Goal: Task Accomplishment & Management: Manage account settings

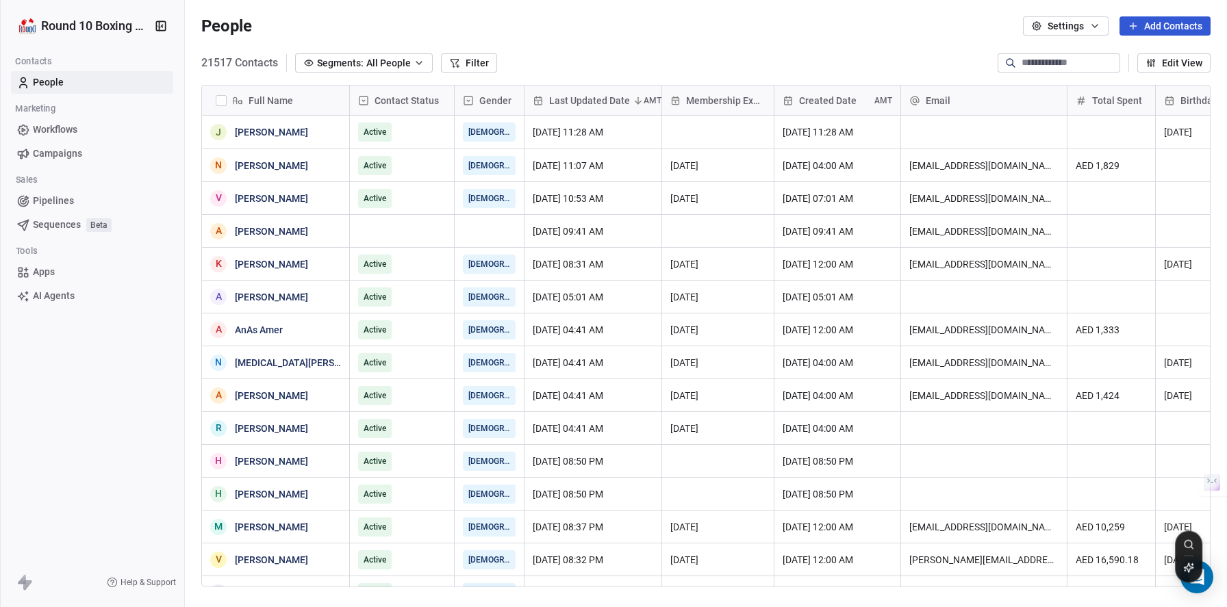
scroll to position [524, 1032]
click at [104, 425] on div "Round 10 Boxing Club Contacts People Marketing Workflows Campaigns Sales Pipeli…" at bounding box center [92, 303] width 184 height 607
click at [1082, 26] on button "Settings" at bounding box center [1066, 25] width 86 height 19
click at [1082, 26] on html "Round 10 Boxing Club Contacts People Marketing Workflows Campaigns Sales Pipeli…" at bounding box center [613, 303] width 1227 height 607
click at [87, 33] on html "Round 10 Boxing Club Contacts People Marketing Workflows Campaigns Sales Pipeli…" at bounding box center [613, 303] width 1227 height 607
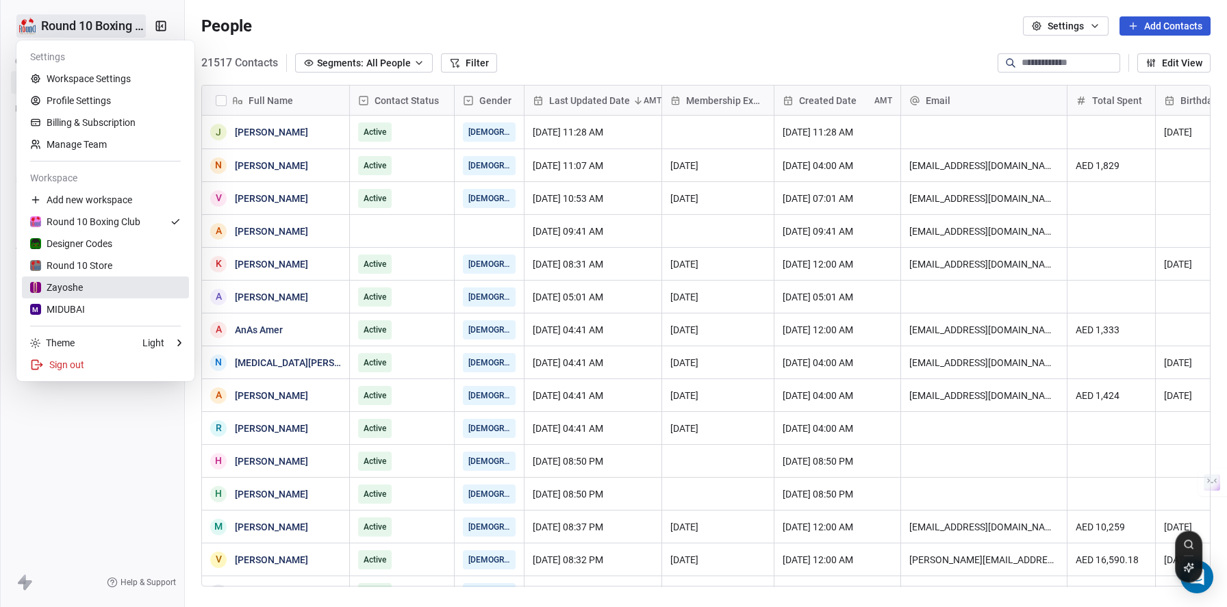
click at [82, 281] on div "Zayoshe" at bounding box center [56, 288] width 53 height 14
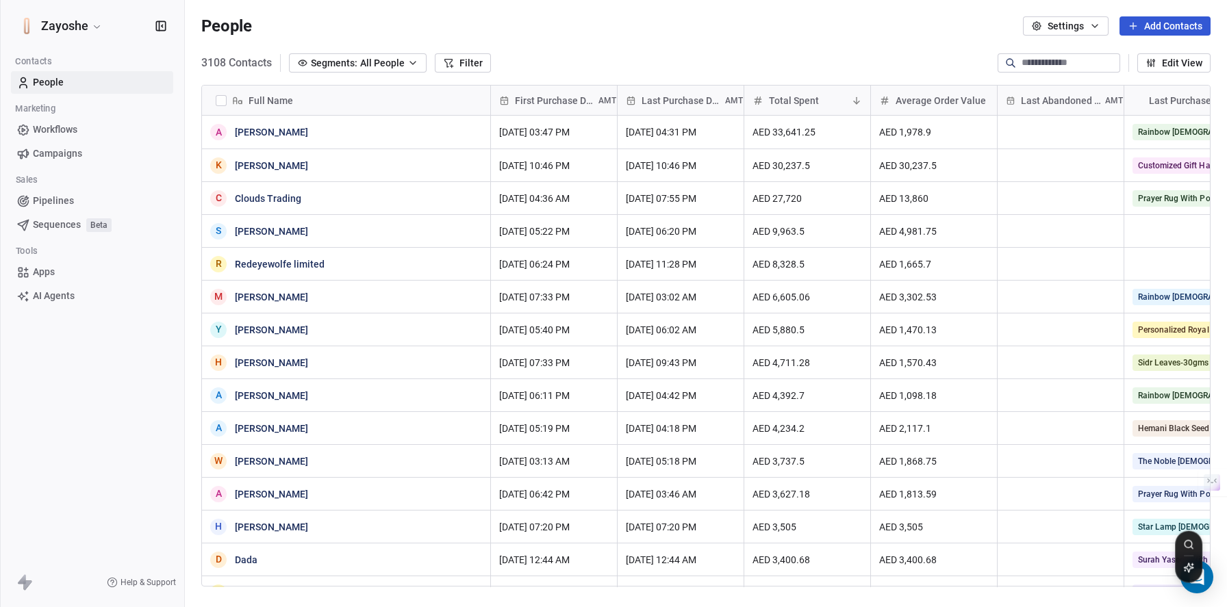
scroll to position [524, 1032]
click at [96, 24] on html "Zayoshe Contacts People Marketing Workflows Campaigns Sales Pipelines Sequences…" at bounding box center [613, 303] width 1227 height 607
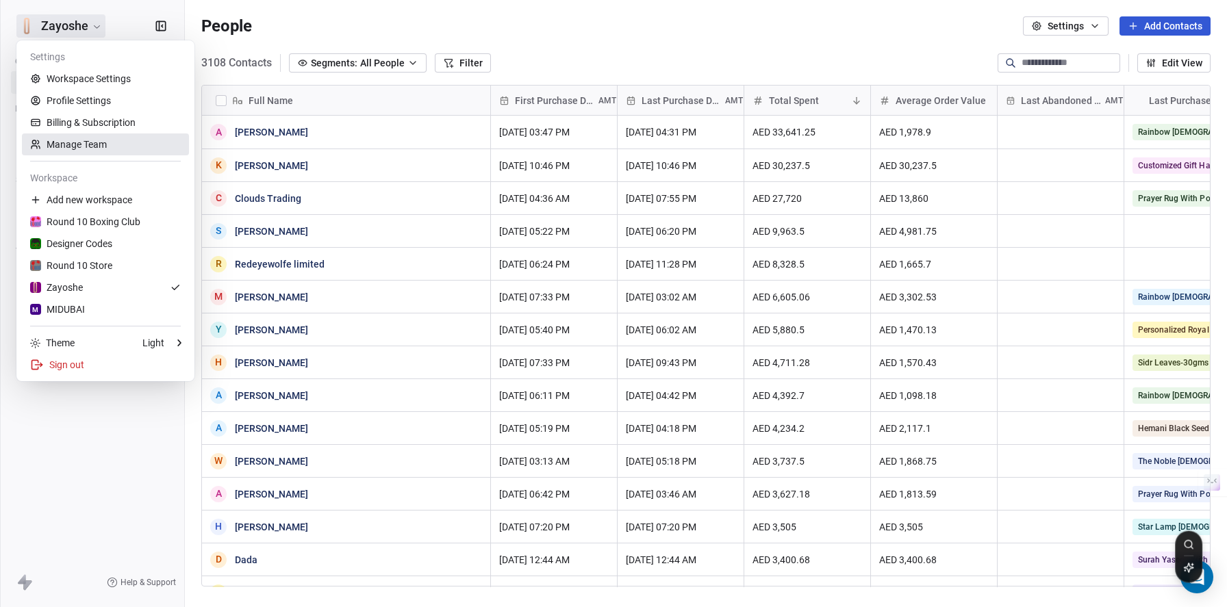
click at [129, 142] on link "Manage Team" at bounding box center [105, 145] width 167 height 22
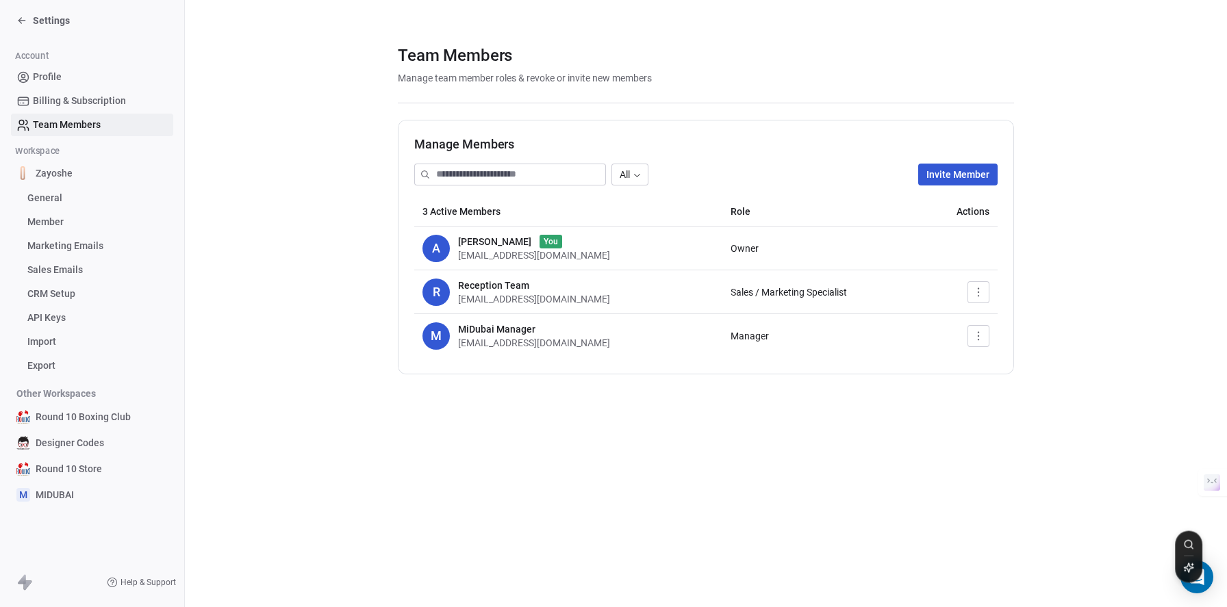
click at [92, 225] on link "Member" at bounding box center [92, 222] width 162 height 23
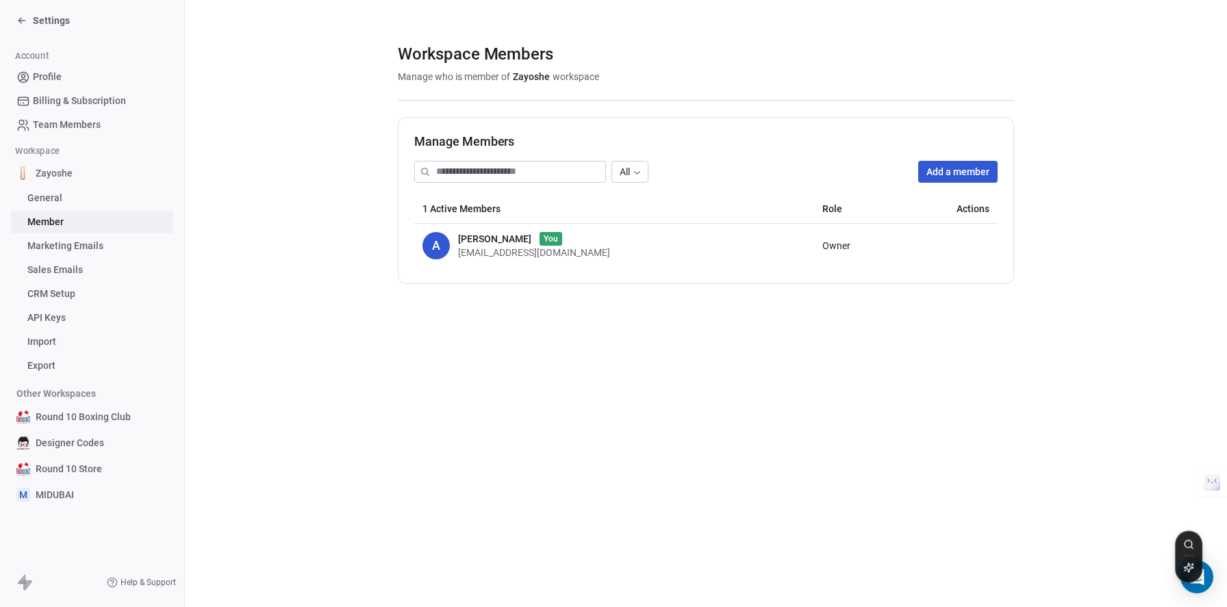
click at [966, 173] on button "Add a member" at bounding box center [957, 172] width 79 height 22
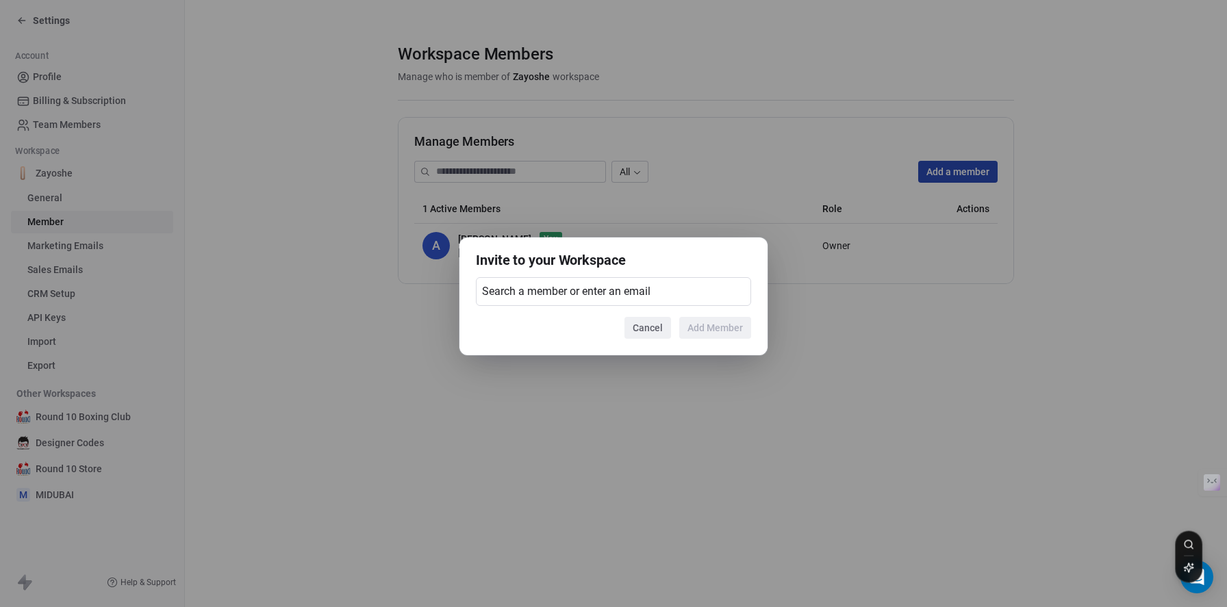
click at [581, 296] on span "Search a member or enter an email" at bounding box center [566, 291] width 168 height 16
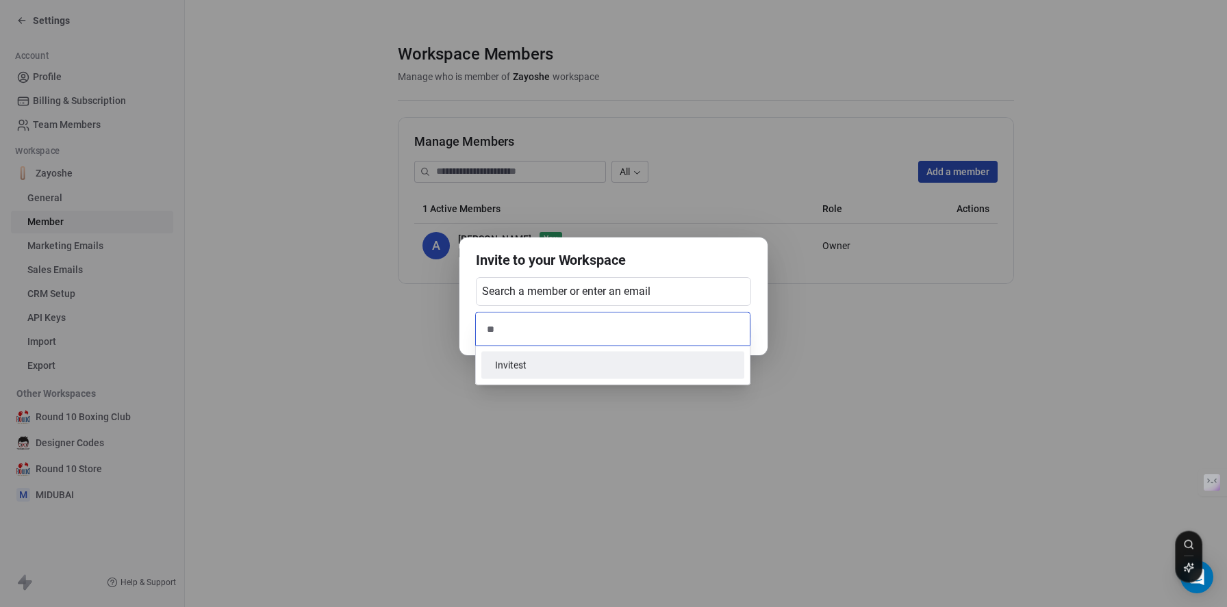
type input "*"
type input "**********"
click at [586, 368] on span "Invite [EMAIL_ADDRESS][DOMAIN_NAME]" at bounding box center [613, 365] width 236 height 14
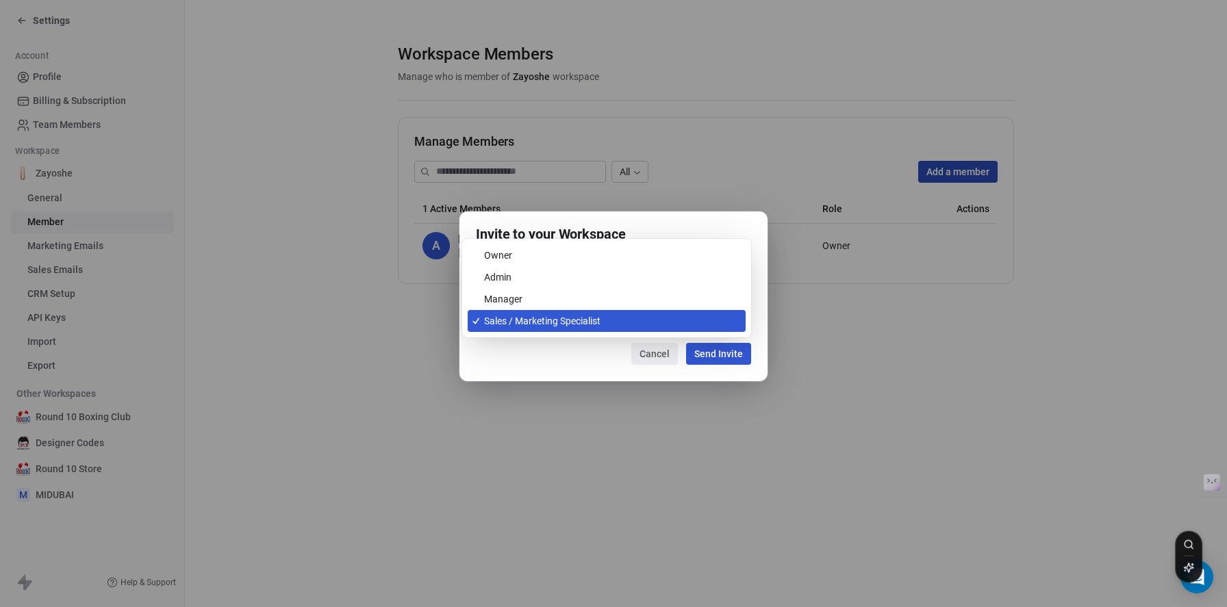
click at [566, 329] on body "Settings Account Profile Billing & Subscription Team Members Workspace Zayoshe …" at bounding box center [613, 303] width 1227 height 607
click at [562, 358] on div "Invite to your Workspace [EMAIL_ADDRESS][DOMAIN_NAME] Role Sales / Marketing Sp…" at bounding box center [613, 304] width 1227 height 228
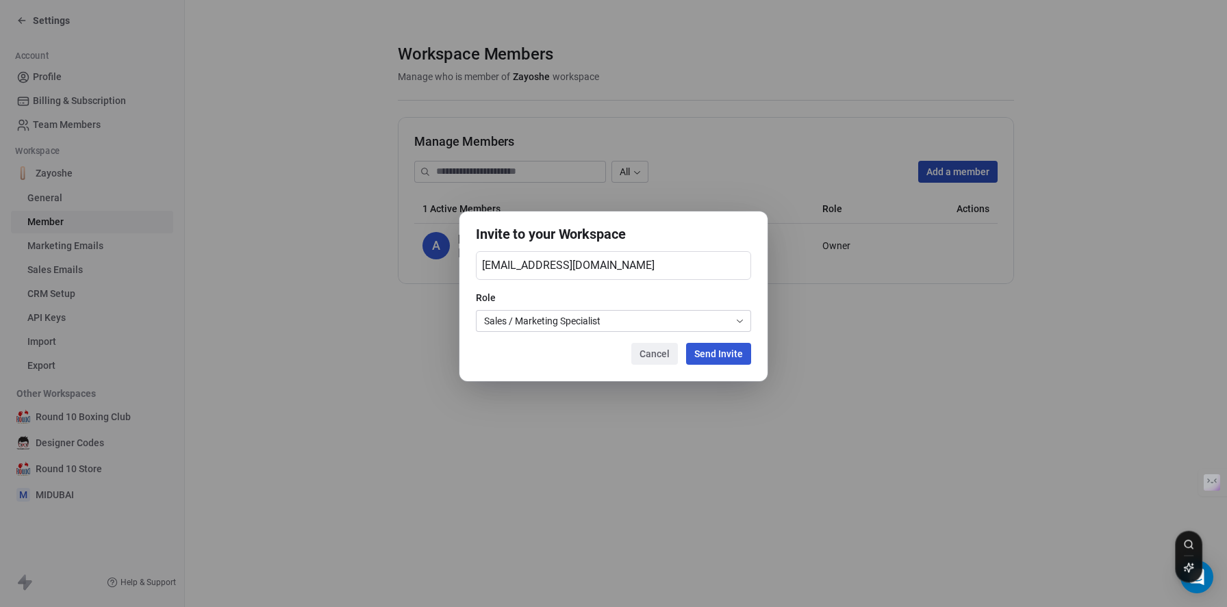
click at [720, 351] on button "Send Invite" at bounding box center [718, 354] width 65 height 22
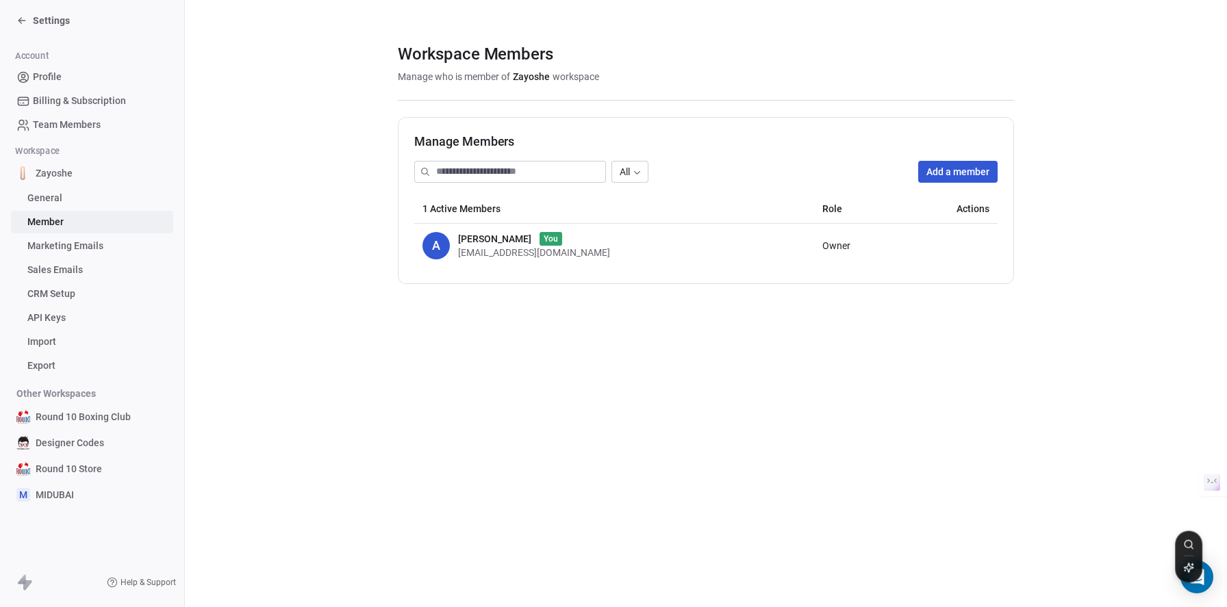
click at [924, 179] on button "Add a member" at bounding box center [957, 172] width 79 height 22
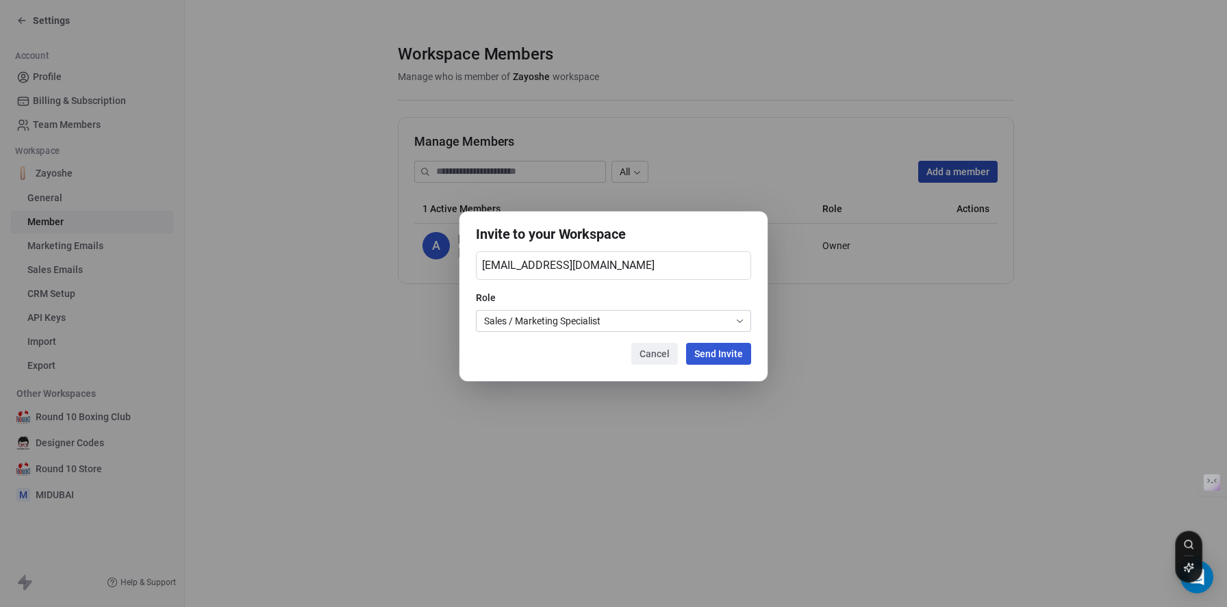
click at [581, 275] on div "[EMAIL_ADDRESS][DOMAIN_NAME]" at bounding box center [613, 265] width 275 height 29
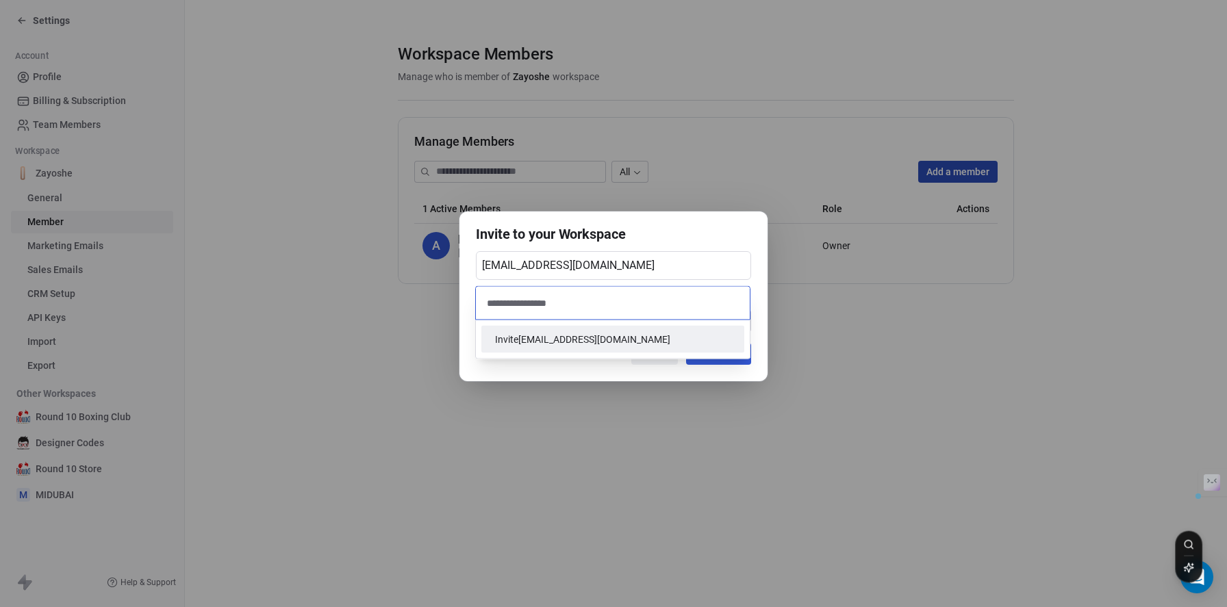
type input "**********"
click at [611, 340] on span "Invite [EMAIL_ADDRESS][DOMAIN_NAME]" at bounding box center [613, 339] width 236 height 14
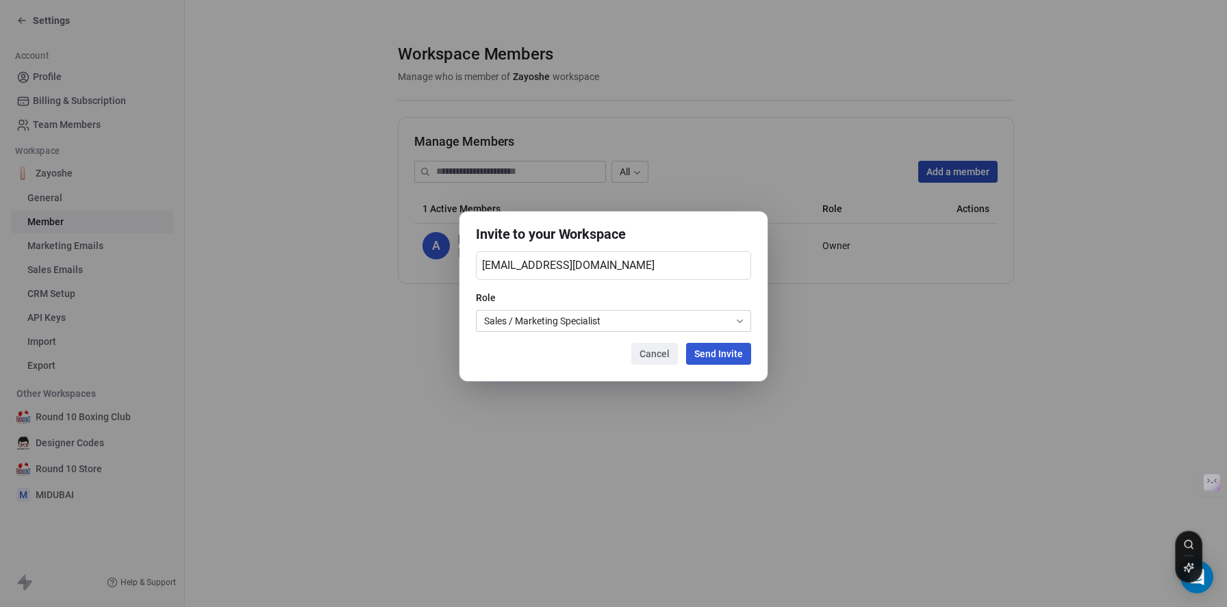
click at [746, 354] on button "Send Invite" at bounding box center [718, 354] width 65 height 22
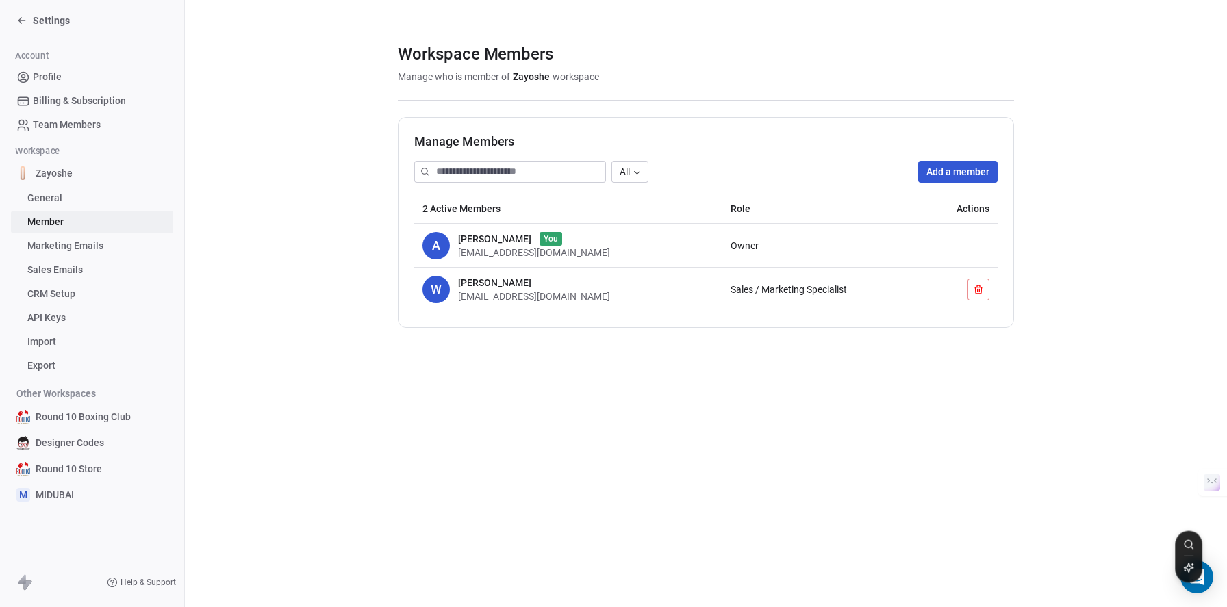
click at [687, 371] on section "Workspace Members Manage who is member of Zayoshe workspace Manage Members All …" at bounding box center [706, 186] width 1042 height 372
click at [515, 286] on span "[PERSON_NAME]" at bounding box center [494, 283] width 73 height 14
click at [496, 377] on div "Workspace Members Manage who is member of Zayoshe workspace Manage Members All …" at bounding box center [706, 303] width 1042 height 607
click at [497, 375] on div "Workspace Members Manage who is member of Zayoshe workspace Manage Members All …" at bounding box center [706, 303] width 1042 height 607
click at [495, 281] on span "[PERSON_NAME]" at bounding box center [494, 283] width 73 height 14
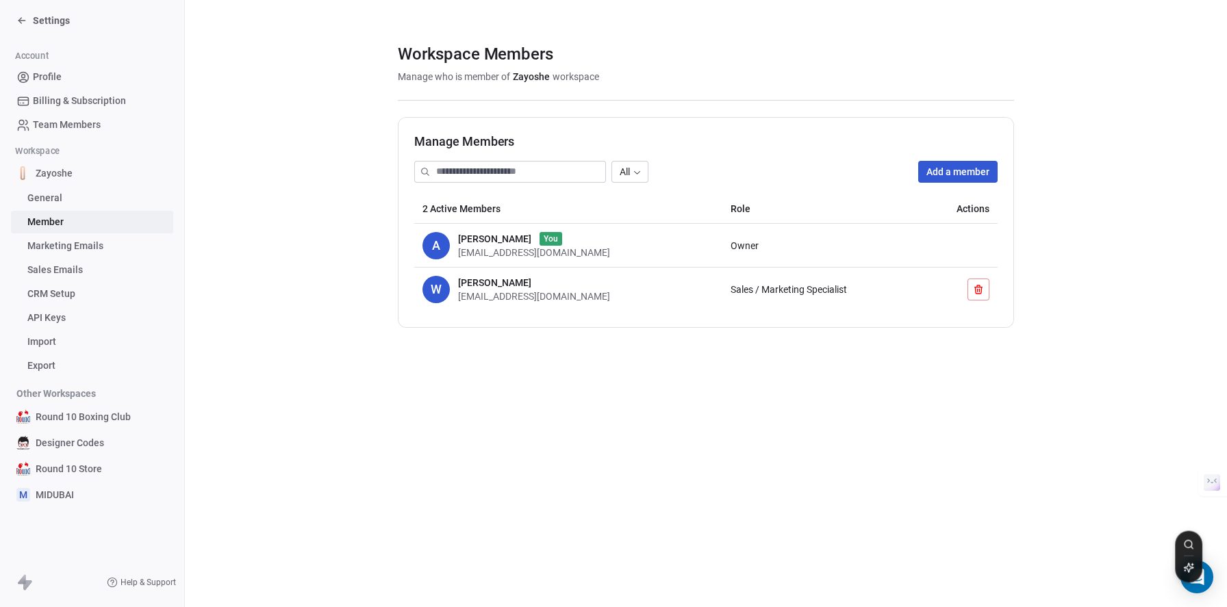
click at [620, 348] on section "Workspace Members Manage who is member of Zayoshe workspace Manage Members All …" at bounding box center [706, 186] width 1042 height 372
click at [797, 292] on span "Sales / Marketing Specialist" at bounding box center [789, 289] width 116 height 11
click at [494, 287] on span "[PERSON_NAME]" at bounding box center [494, 283] width 73 height 14
click at [445, 281] on span "W" at bounding box center [435, 289] width 27 height 27
click at [435, 287] on span "W" at bounding box center [435, 289] width 27 height 27
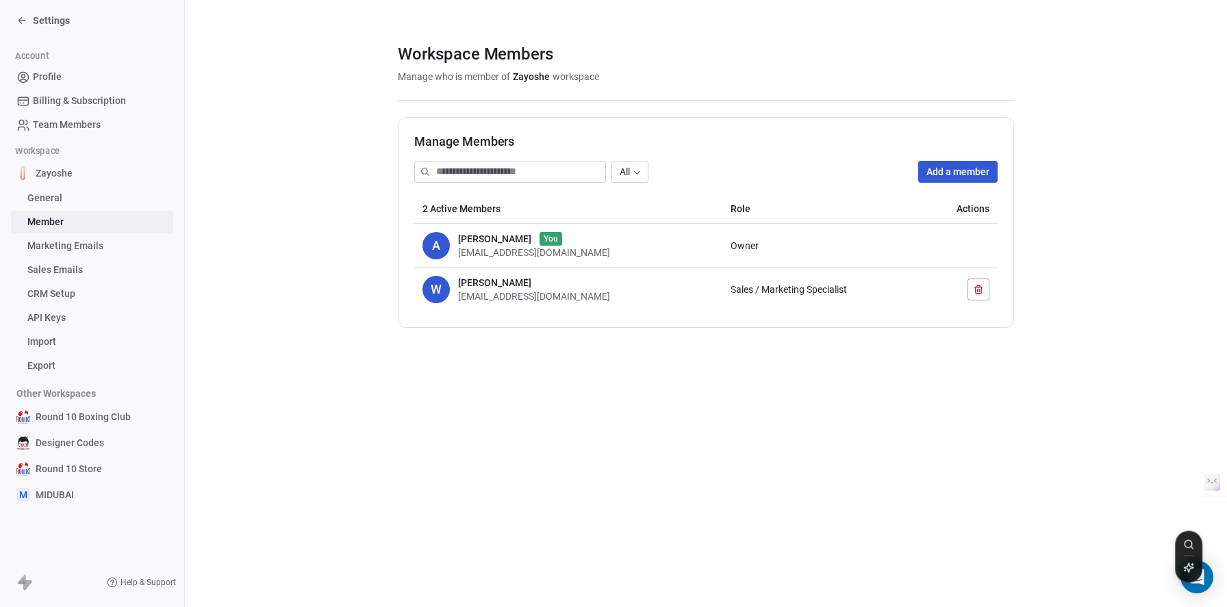
click at [987, 294] on button at bounding box center [978, 290] width 22 height 22
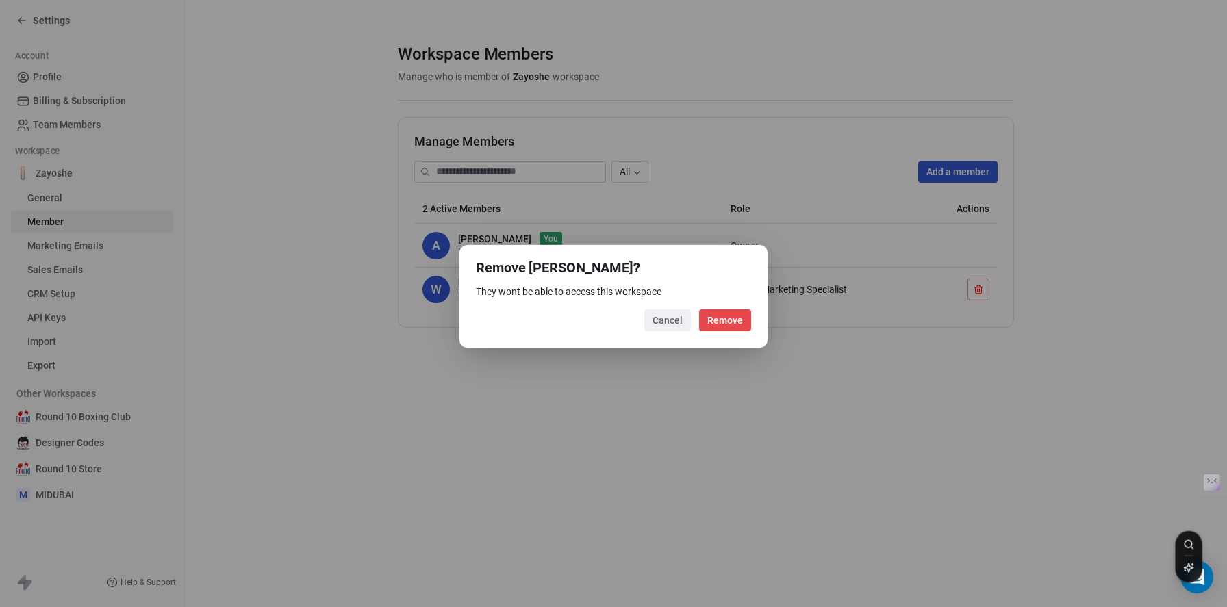
click at [737, 318] on button "Remove" at bounding box center [725, 320] width 52 height 22
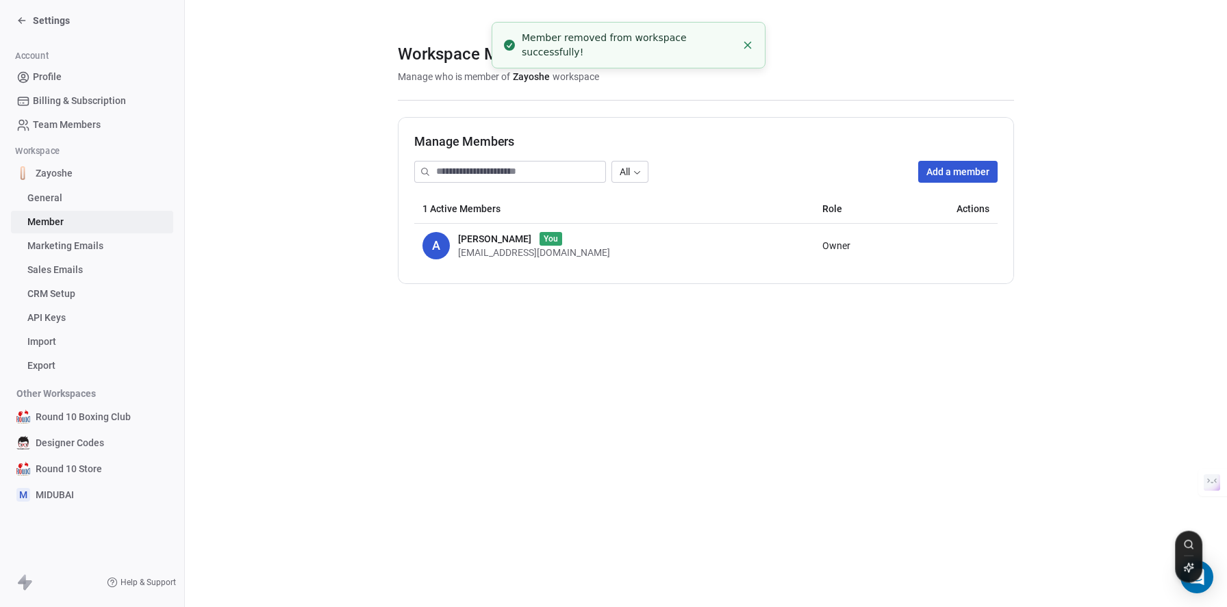
click at [935, 175] on button "Add a member" at bounding box center [957, 172] width 79 height 22
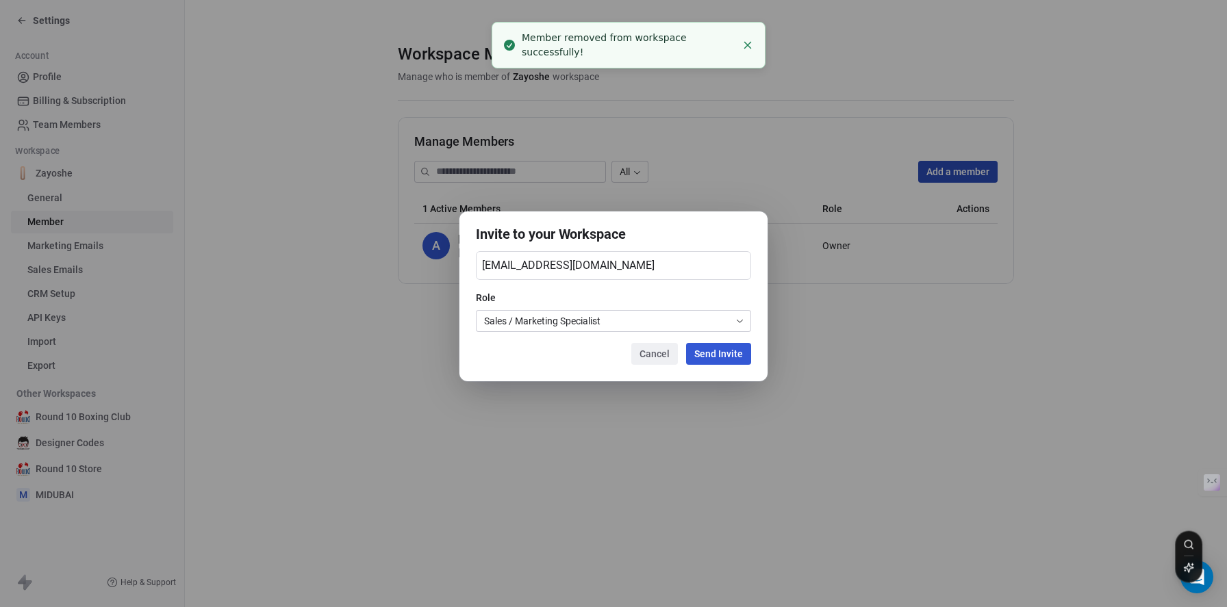
click at [588, 321] on body "Settings Account Profile Billing & Subscription Team Members Workspace Zayoshe …" at bounding box center [613, 303] width 1227 height 607
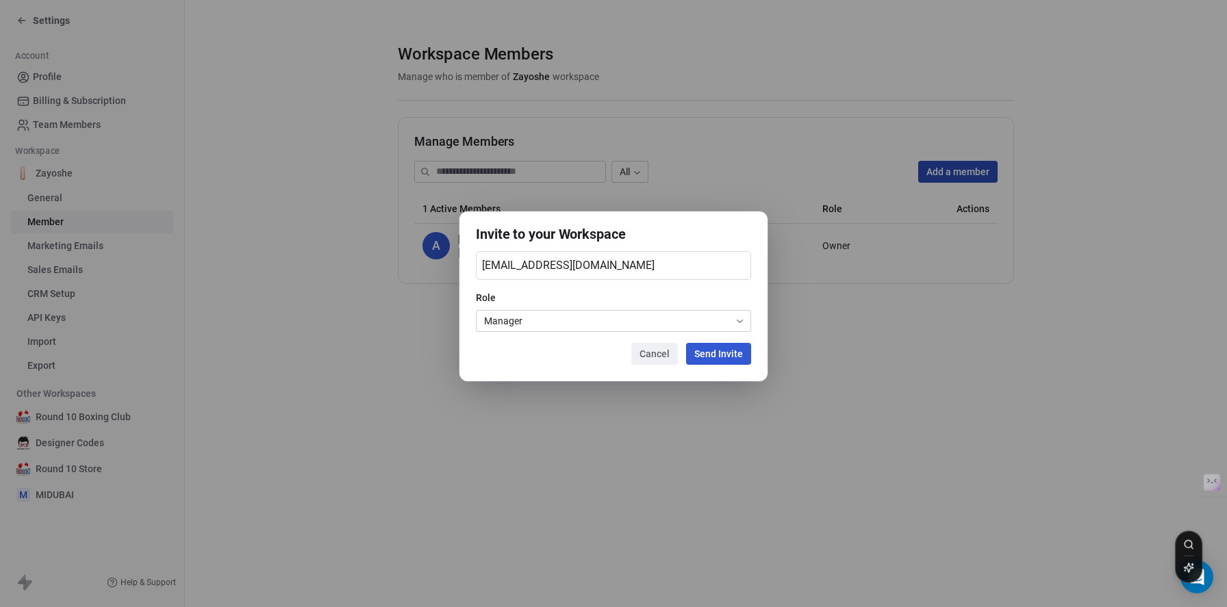
click at [722, 357] on button "Send Invite" at bounding box center [718, 354] width 65 height 22
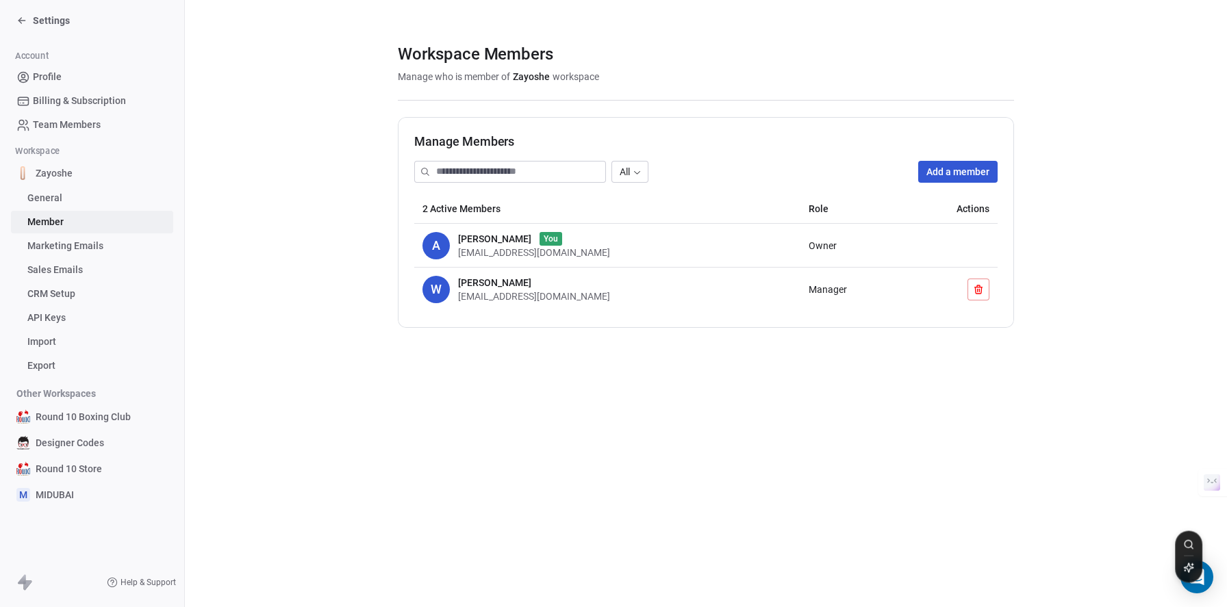
click at [973, 175] on button "Add a member" at bounding box center [957, 172] width 79 height 22
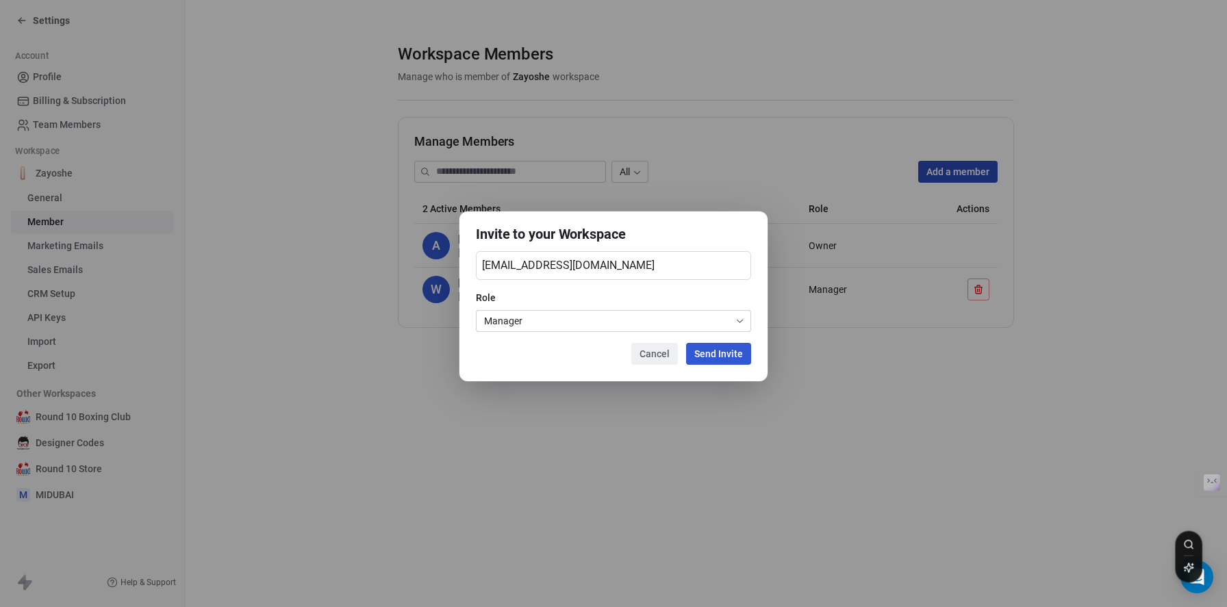
click at [587, 328] on body "Settings Account Profile Billing & Subscription Team Members Workspace Zayoshe …" at bounding box center [613, 303] width 1227 height 607
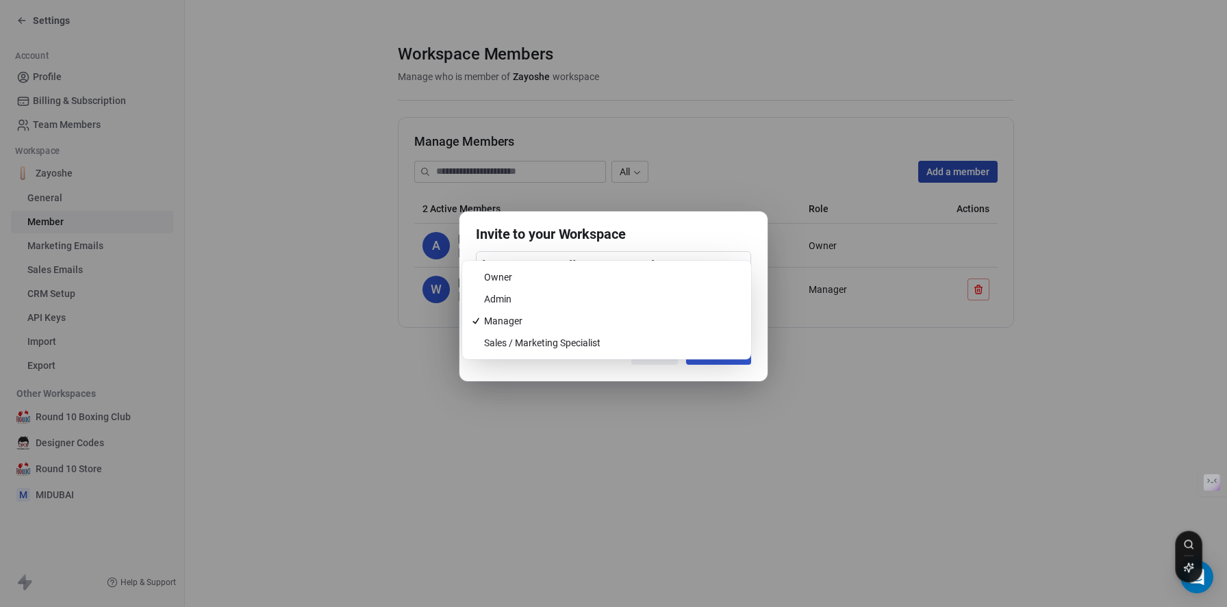
click at [838, 394] on div "Invite to your Workspace [EMAIL_ADDRESS][DOMAIN_NAME] Role Manager Cancel Send …" at bounding box center [613, 304] width 1227 height 228
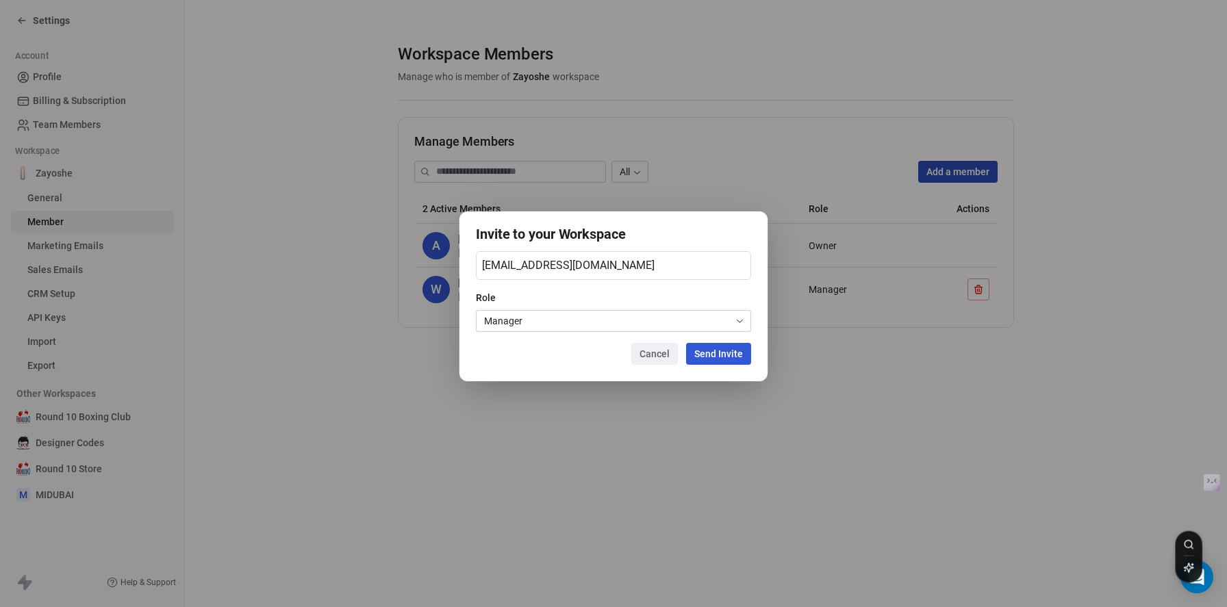
click at [661, 355] on button "Cancel" at bounding box center [654, 354] width 47 height 22
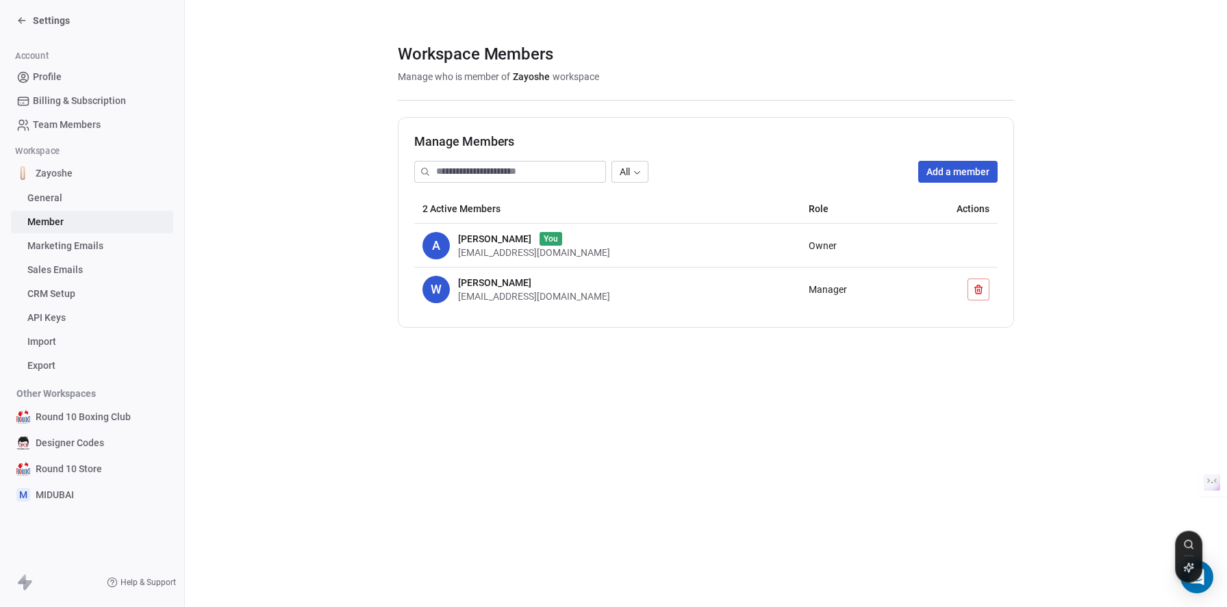
click at [592, 429] on div "Workspace Members Manage who is member of Zayoshe workspace Manage Members All …" at bounding box center [706, 303] width 1042 height 607
click at [28, 22] on div "Settings" at bounding box center [42, 21] width 53 height 14
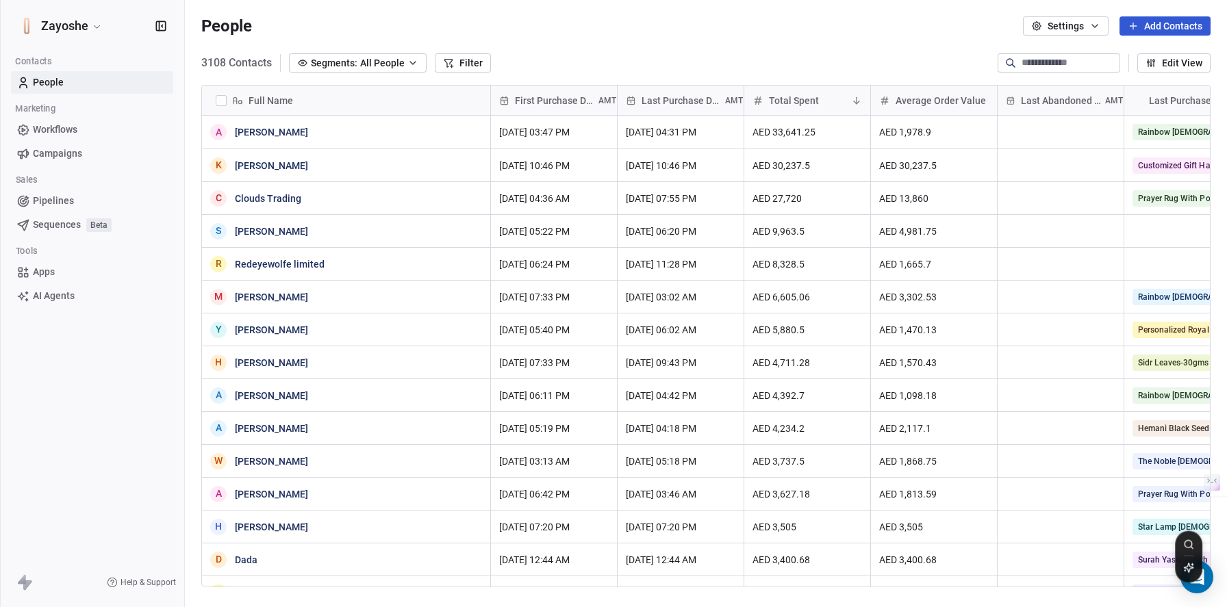
scroll to position [524, 1032]
click at [58, 273] on link "Apps" at bounding box center [92, 272] width 162 height 23
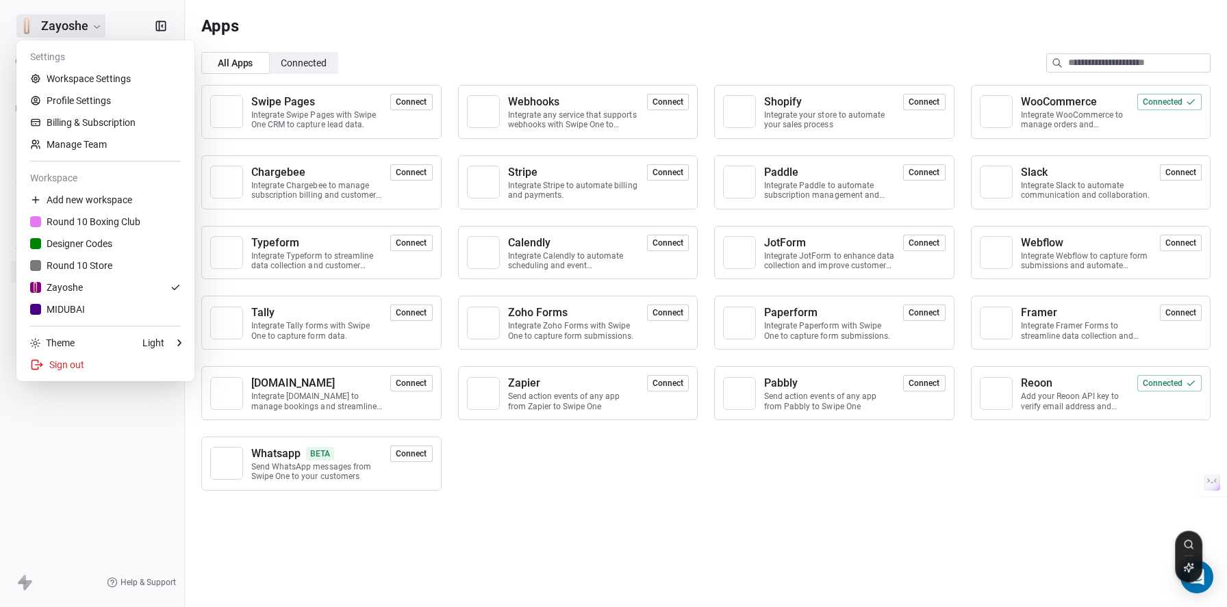
click at [92, 27] on html "Zayoshe Contacts People Marketing Workflows Campaigns Sales Pipelines Sequences…" at bounding box center [613, 303] width 1227 height 607
click at [114, 68] on link "Workspace Settings" at bounding box center [105, 79] width 167 height 22
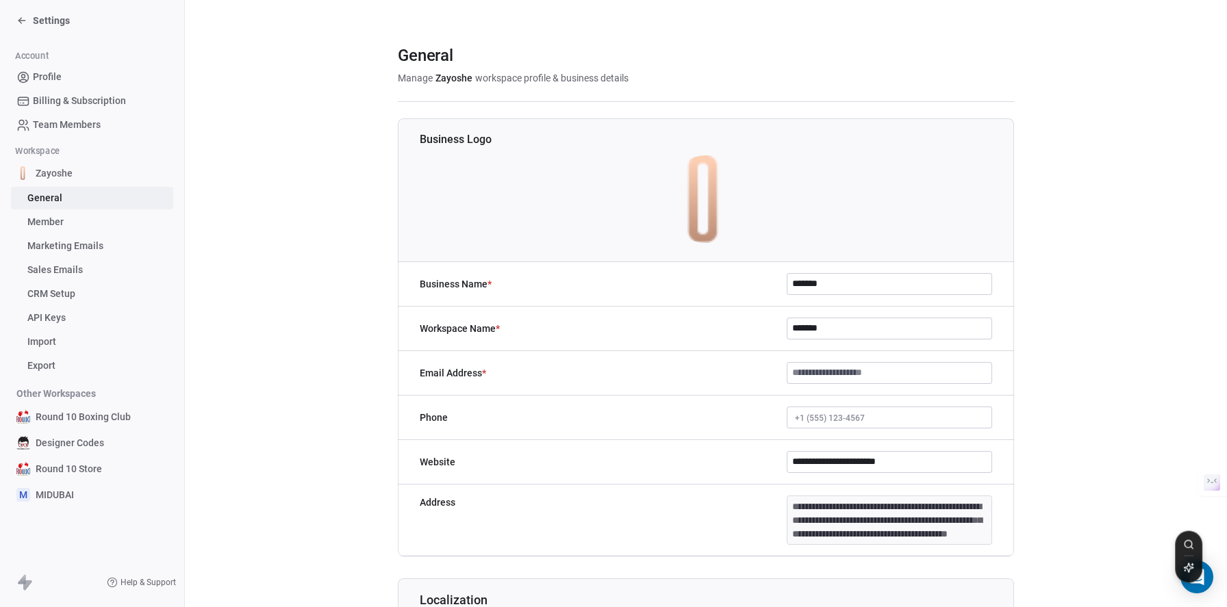
click at [107, 231] on link "Member" at bounding box center [92, 222] width 162 height 23
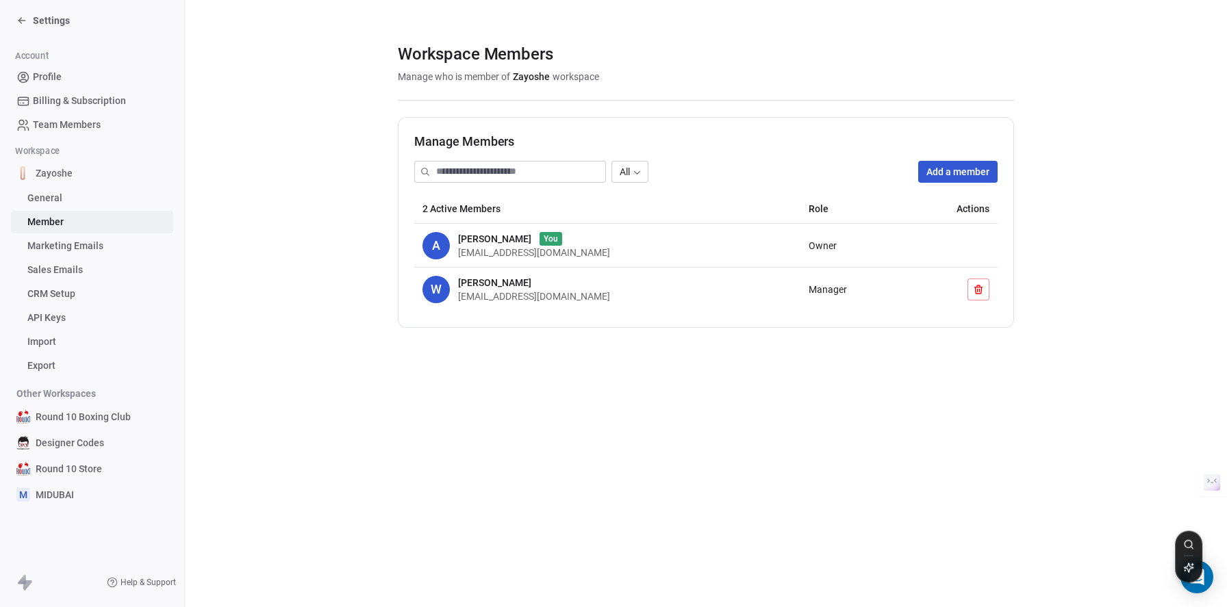
click at [108, 246] on link "Marketing Emails" at bounding box center [92, 246] width 162 height 23
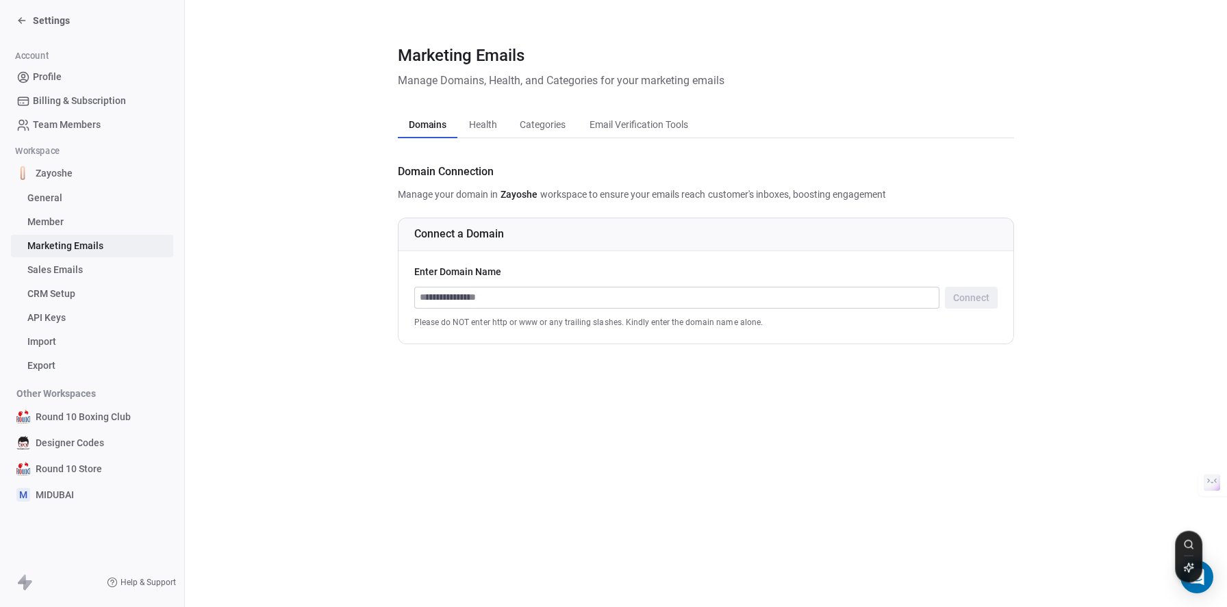
click at [672, 138] on button "Email Verification Tools Email Verification Tools" at bounding box center [639, 124] width 124 height 27
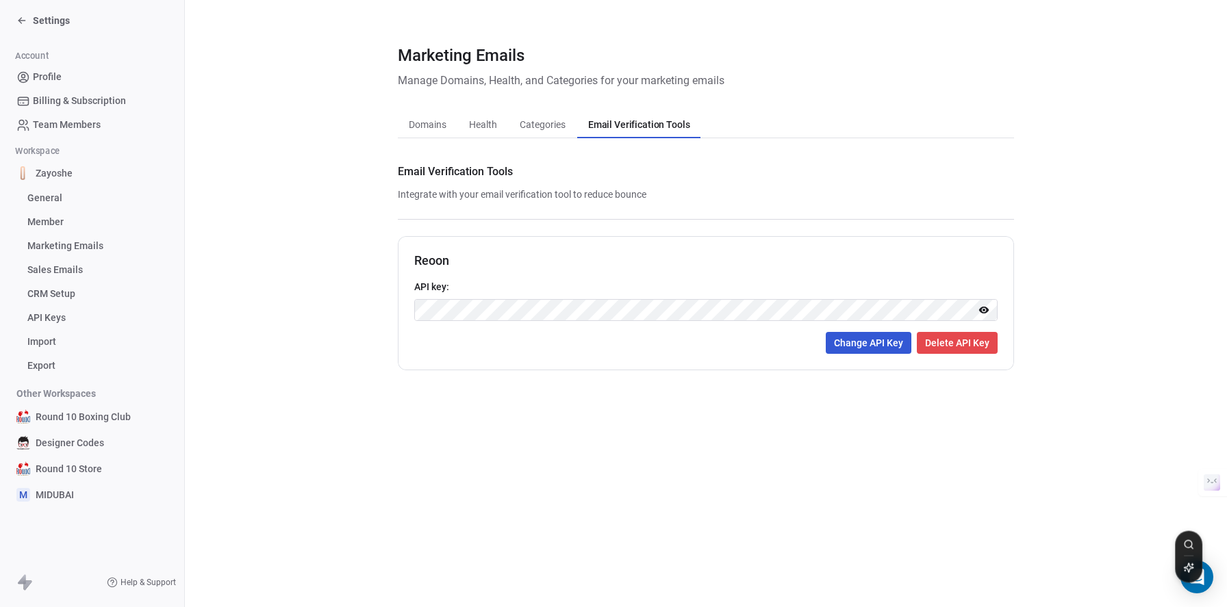
click at [97, 267] on link "Sales Emails" at bounding box center [92, 270] width 162 height 23
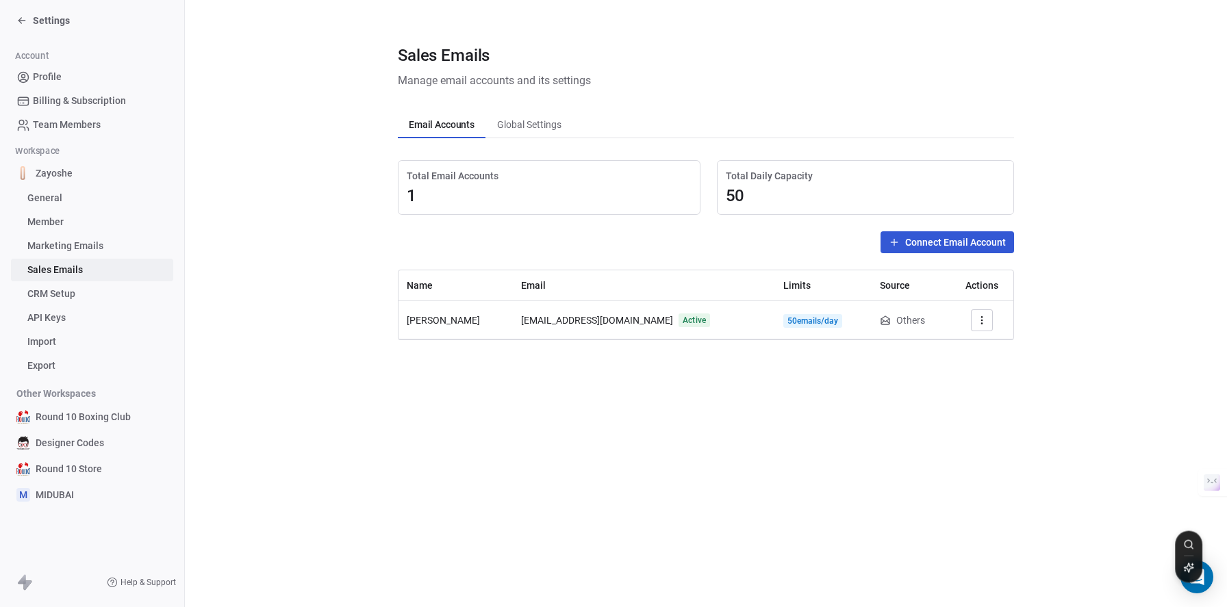
click at [86, 254] on link "Marketing Emails" at bounding box center [92, 246] width 162 height 23
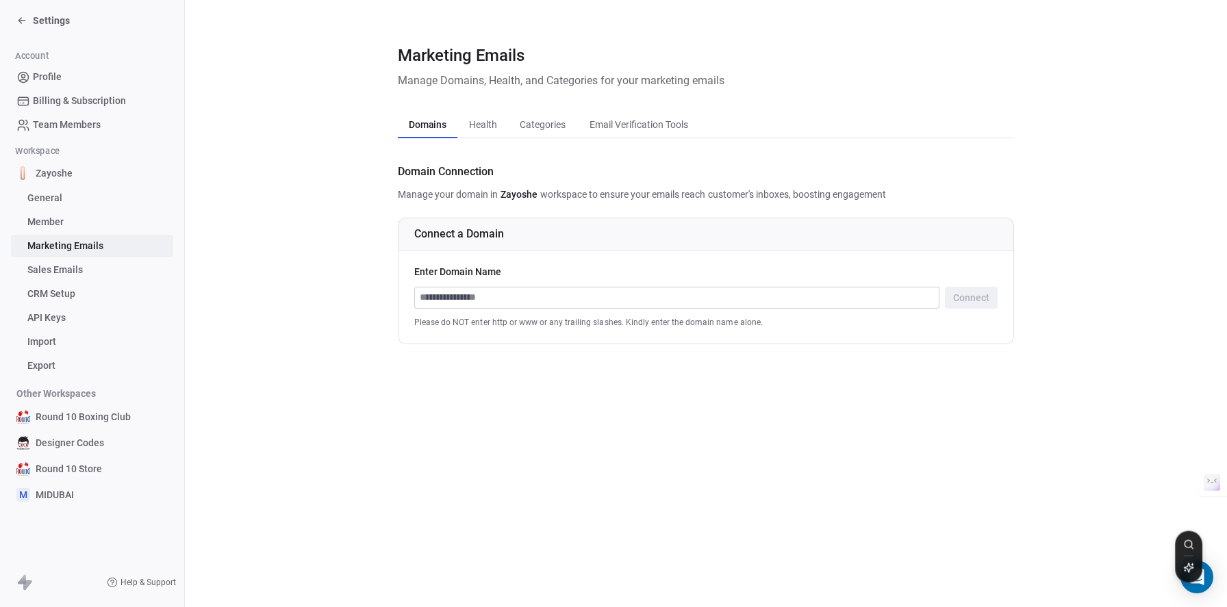
click at [96, 232] on link "Member" at bounding box center [92, 222] width 162 height 23
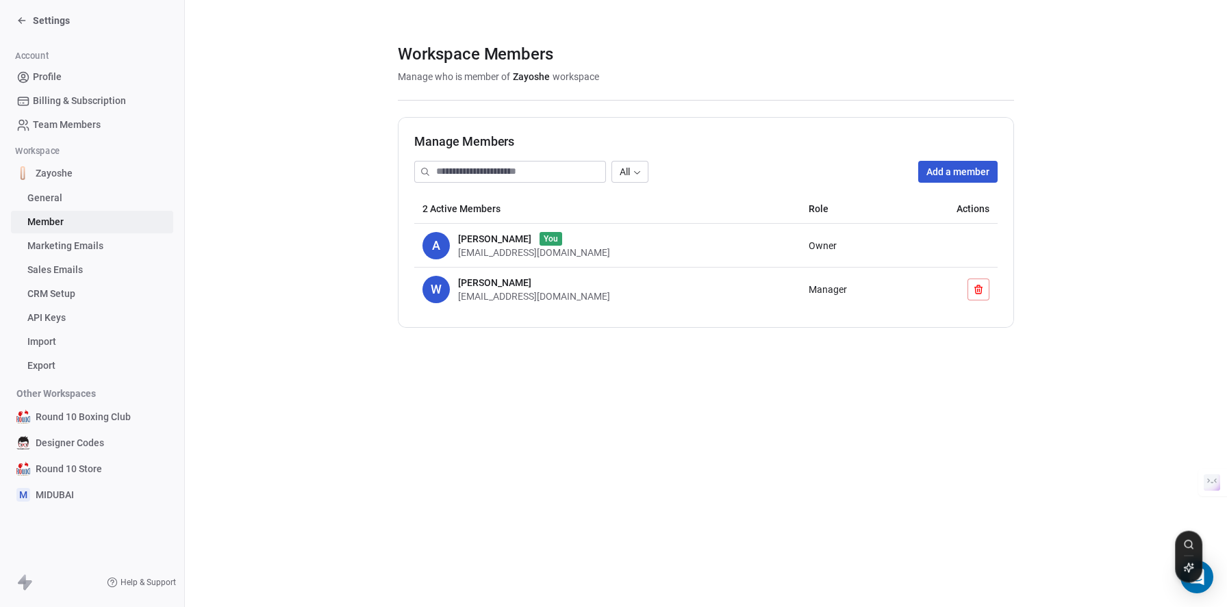
click at [106, 203] on link "General" at bounding box center [92, 198] width 162 height 23
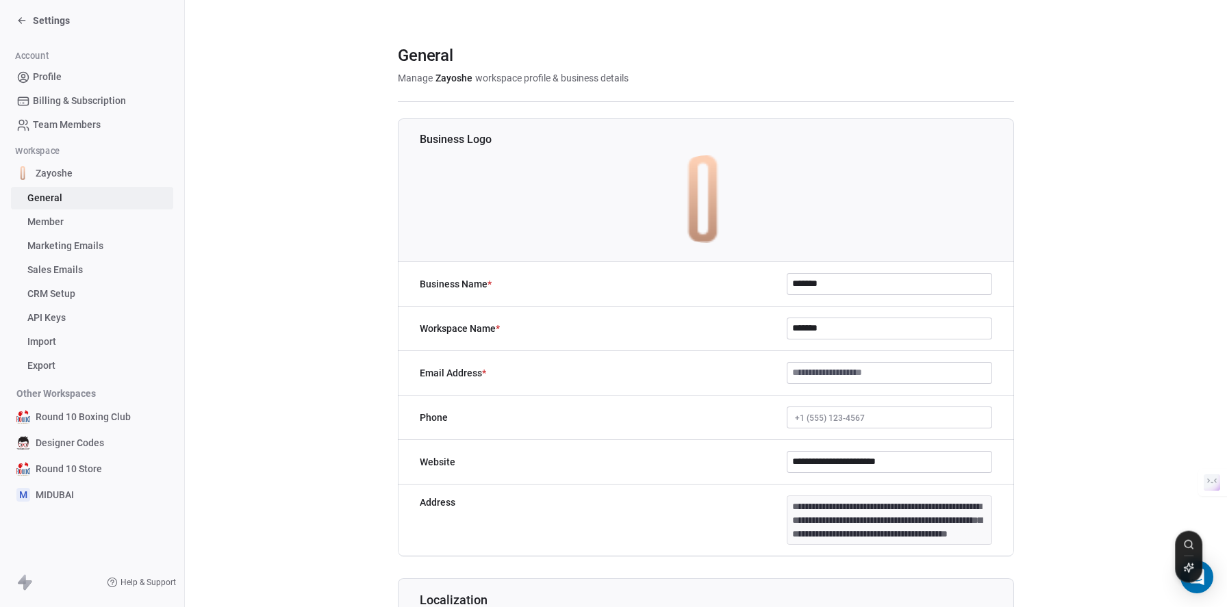
click at [91, 367] on link "Export" at bounding box center [92, 366] width 162 height 23
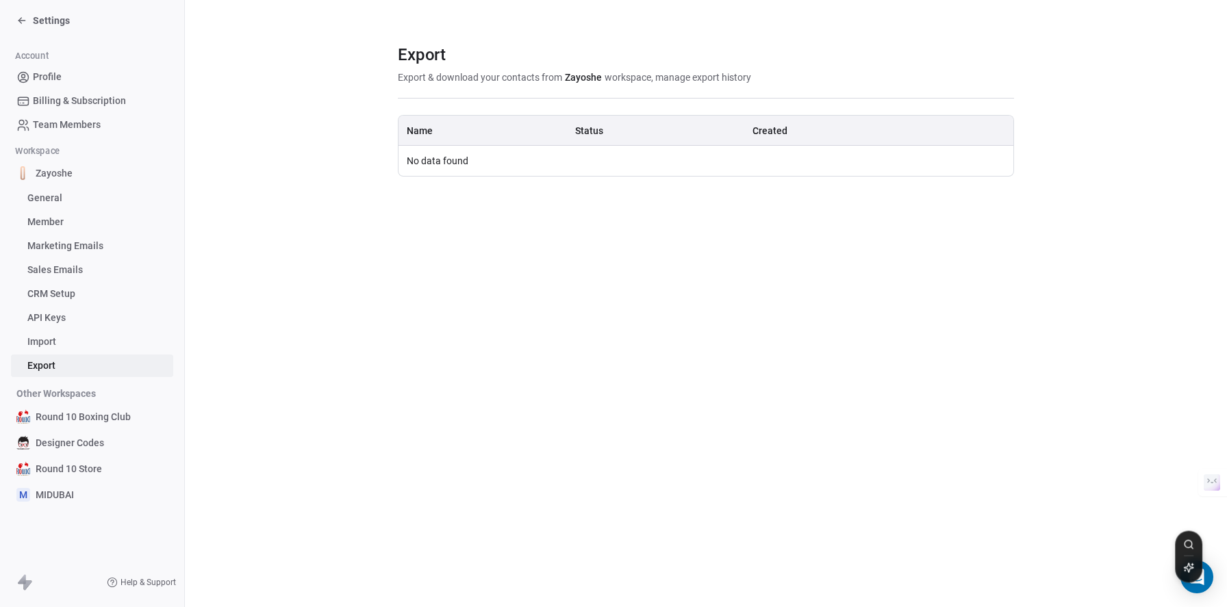
click at [85, 327] on link "API Keys" at bounding box center [92, 318] width 162 height 23
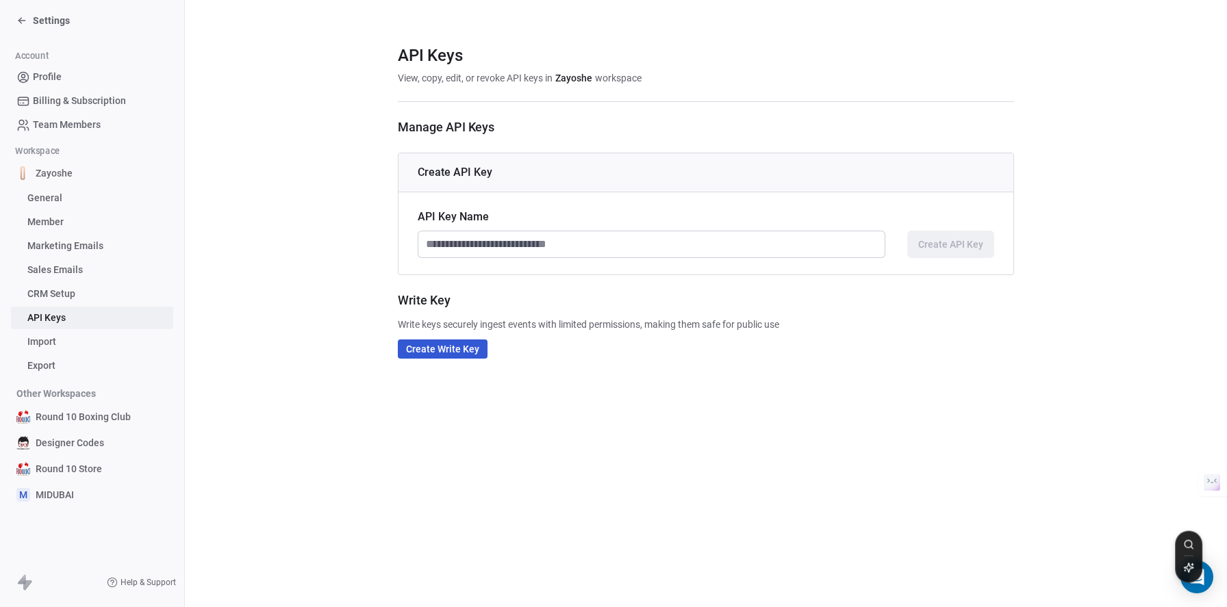
click at [90, 199] on link "General" at bounding box center [92, 198] width 162 height 23
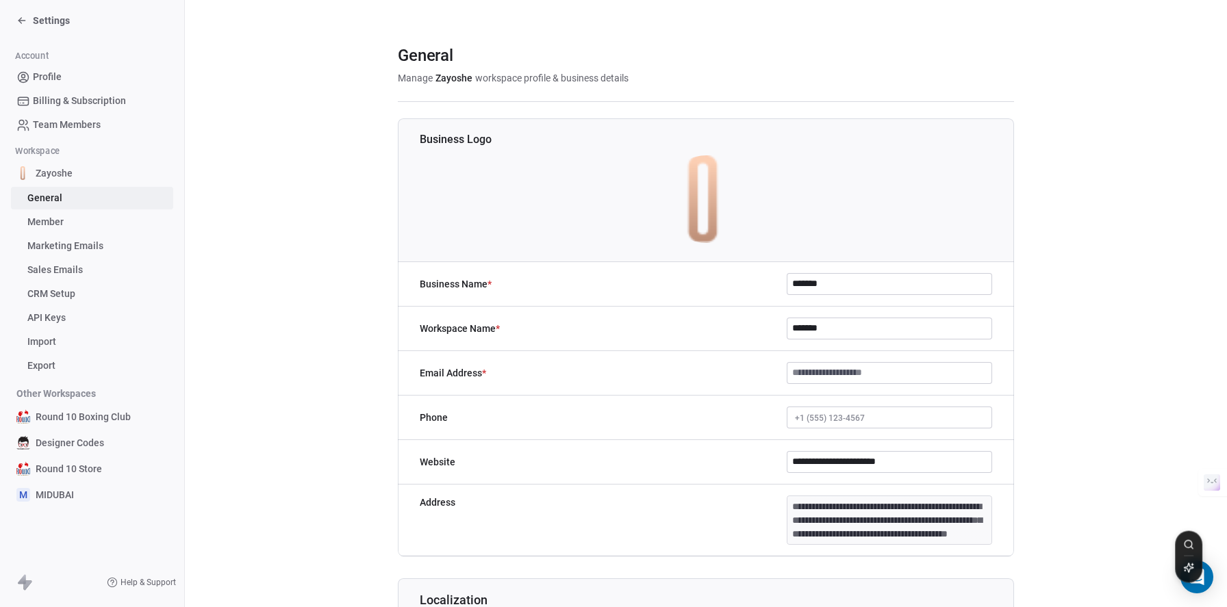
click at [132, 208] on link "General" at bounding box center [92, 198] width 162 height 23
click at [124, 225] on link "Member" at bounding box center [92, 222] width 162 height 23
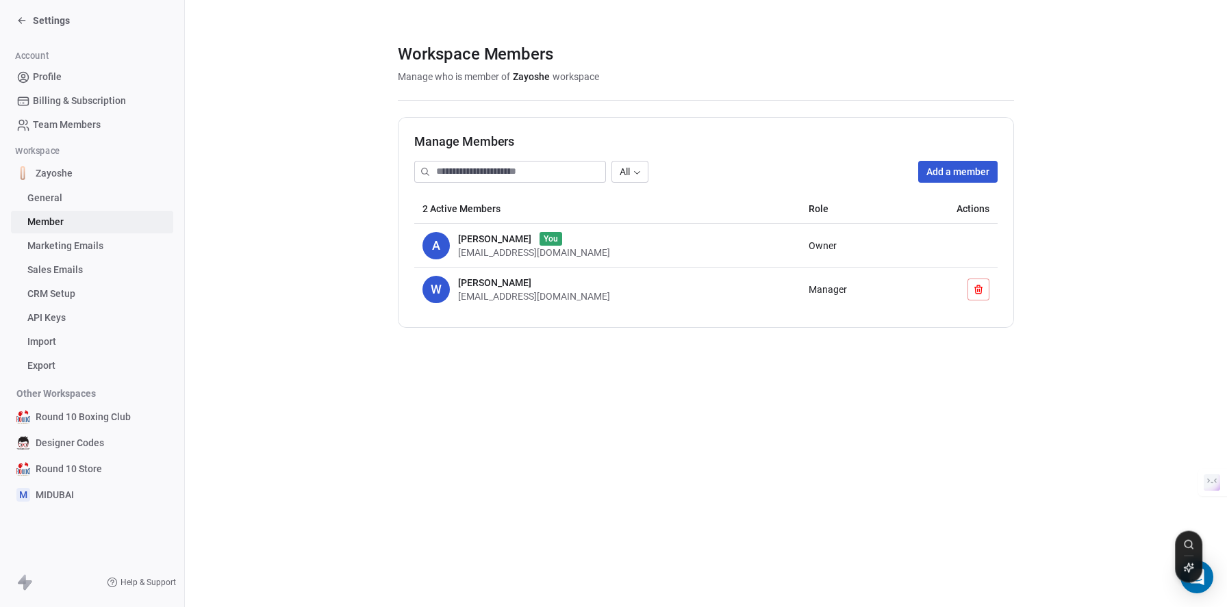
click at [125, 252] on link "Marketing Emails" at bounding box center [92, 246] width 162 height 23
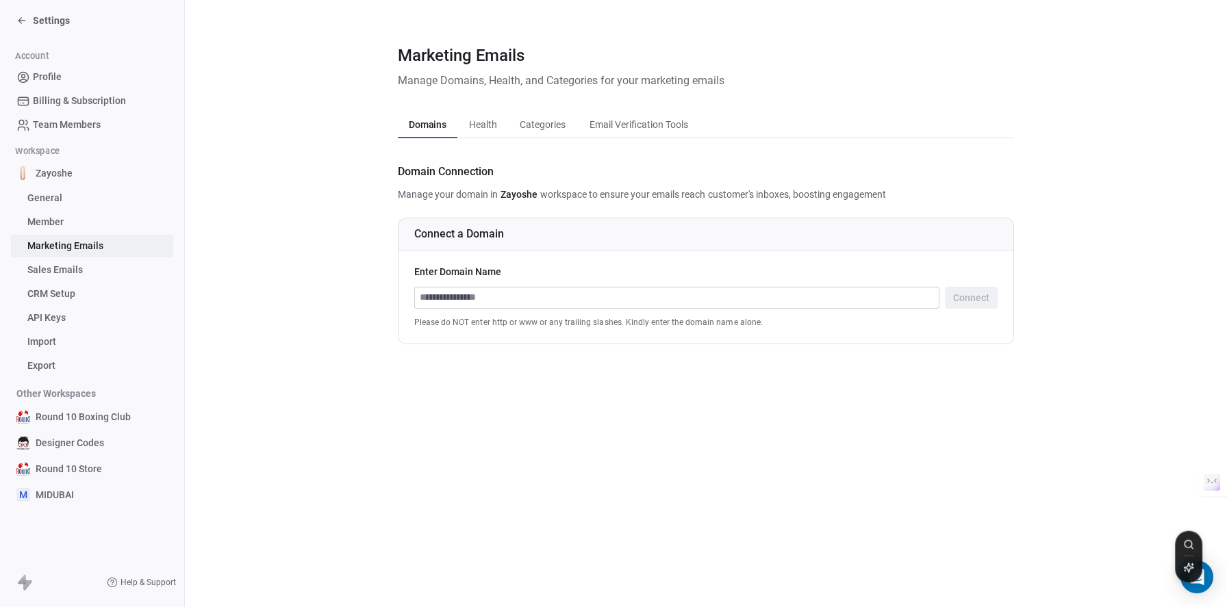
click at [605, 125] on span "Email Verification Tools" at bounding box center [639, 124] width 110 height 19
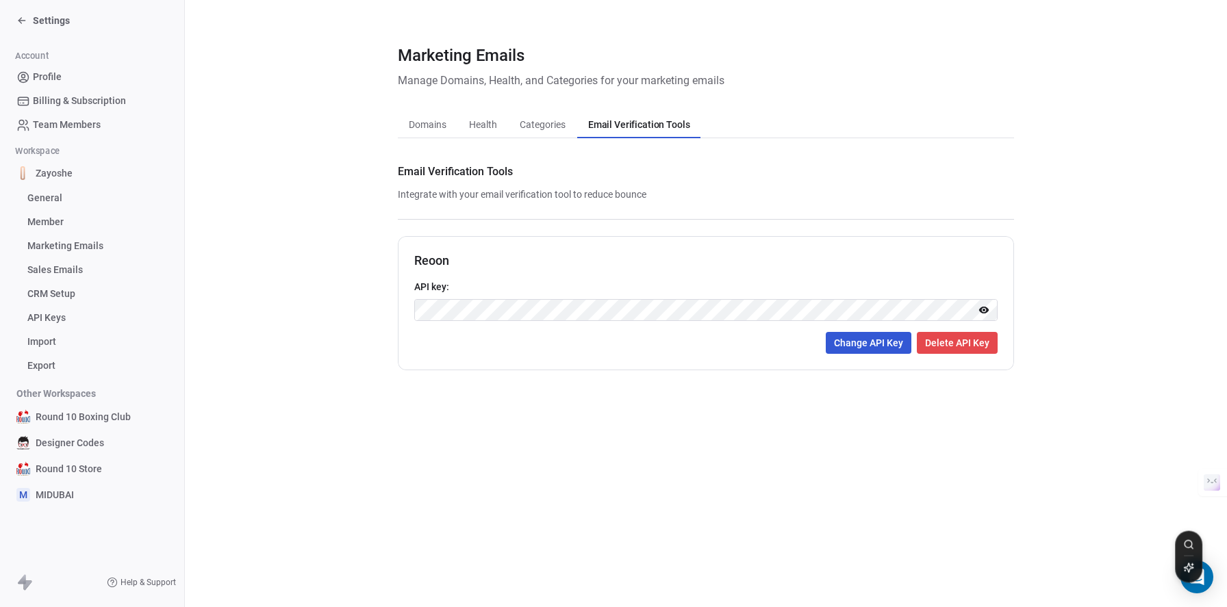
click at [983, 311] on icon at bounding box center [984, 310] width 10 height 7
click at [983, 311] on icon at bounding box center [984, 310] width 10 height 9
click at [983, 311] on icon at bounding box center [984, 310] width 10 height 7
click at [983, 311] on icon at bounding box center [984, 310] width 10 height 9
click at [703, 342] on div "Change API Key Delete API Key" at bounding box center [705, 343] width 583 height 22
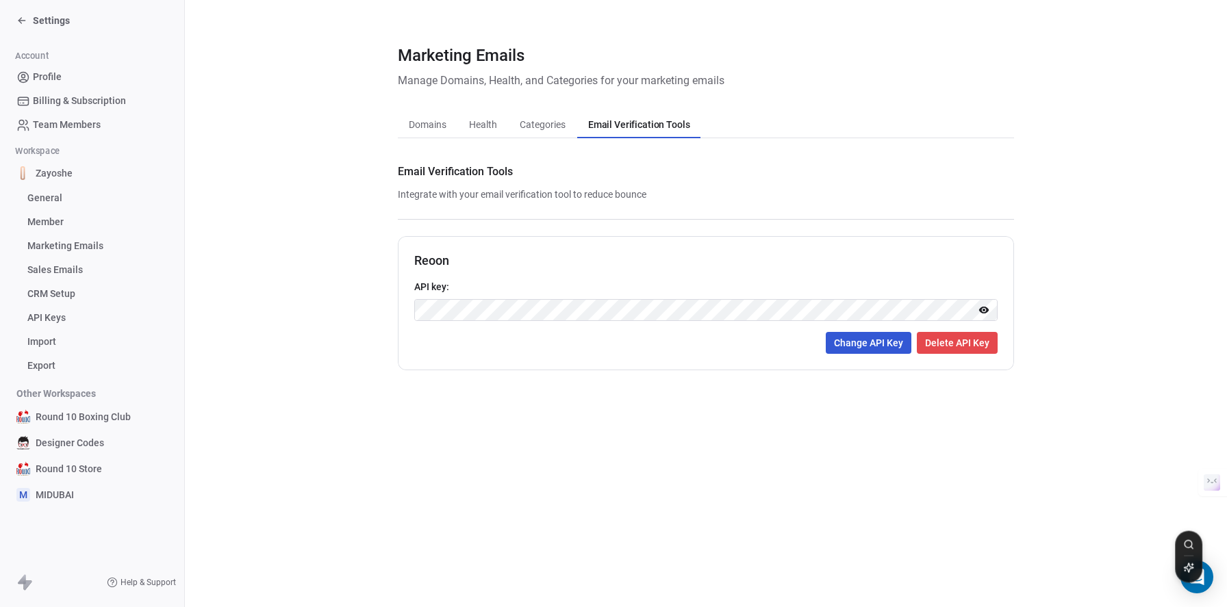
click at [492, 461] on div "Marketing Emails Manage Domains, Health, and Categories for your marketing emai…" at bounding box center [706, 303] width 1042 height 607
click at [633, 404] on section "Marketing Emails Manage Domains, Health, and Categories for your marketing emai…" at bounding box center [706, 207] width 1042 height 414
click at [436, 408] on section "Marketing Emails Manage Domains, Health, and Categories for your marketing emai…" at bounding box center [706, 207] width 1042 height 414
click at [73, 223] on link "Member" at bounding box center [92, 222] width 162 height 23
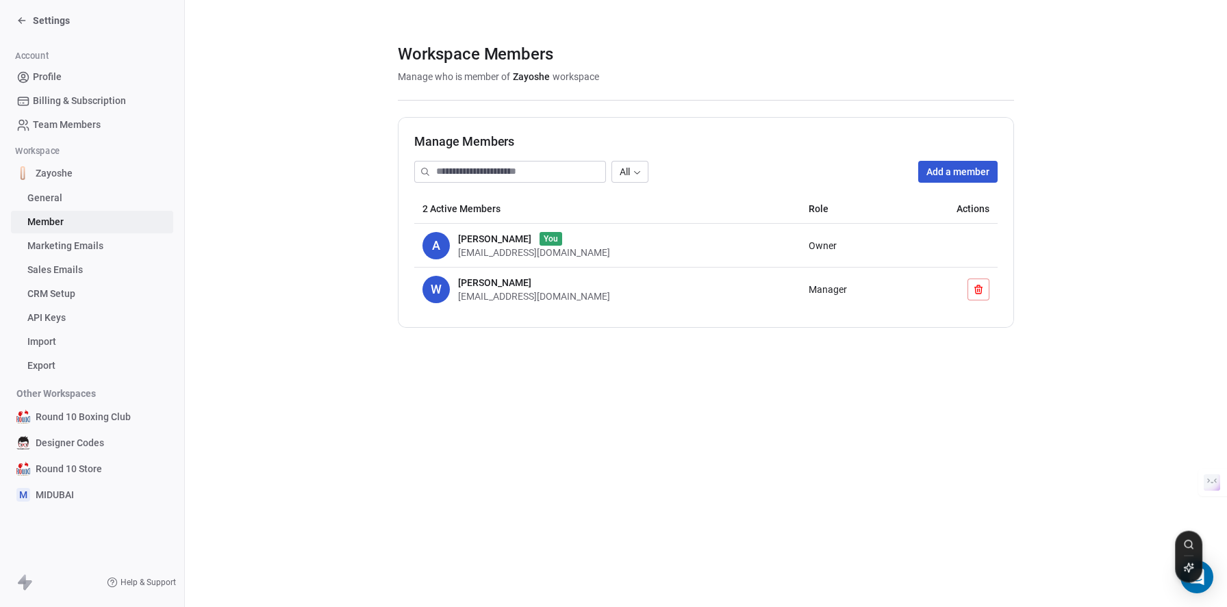
click at [974, 292] on icon at bounding box center [978, 289] width 11 height 11
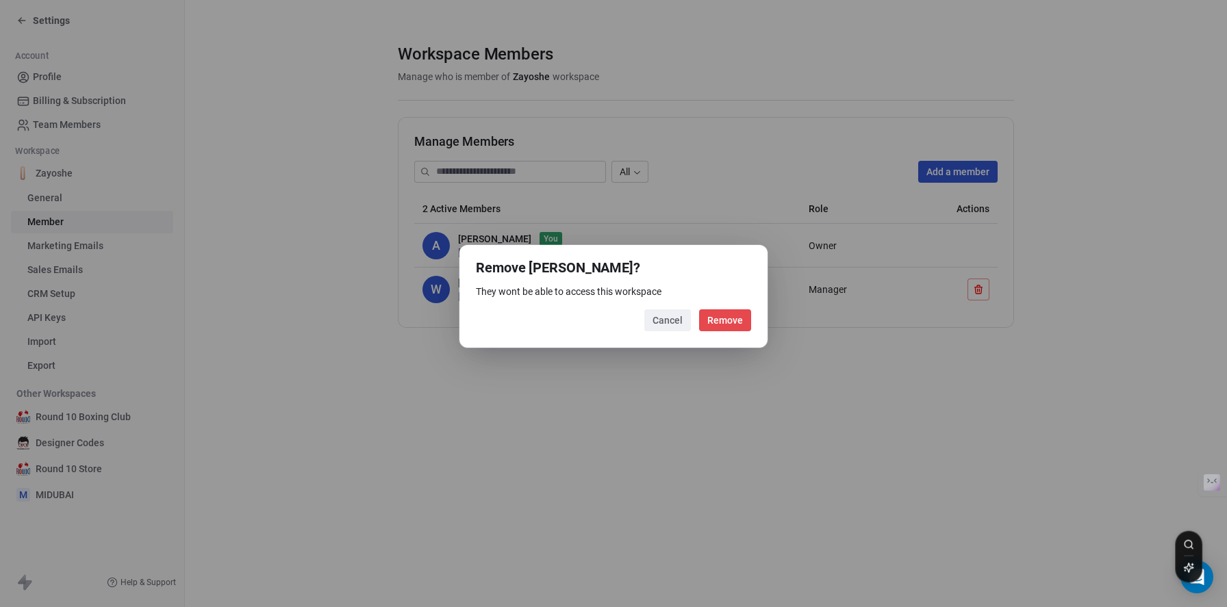
click at [733, 321] on button "Remove" at bounding box center [725, 320] width 52 height 22
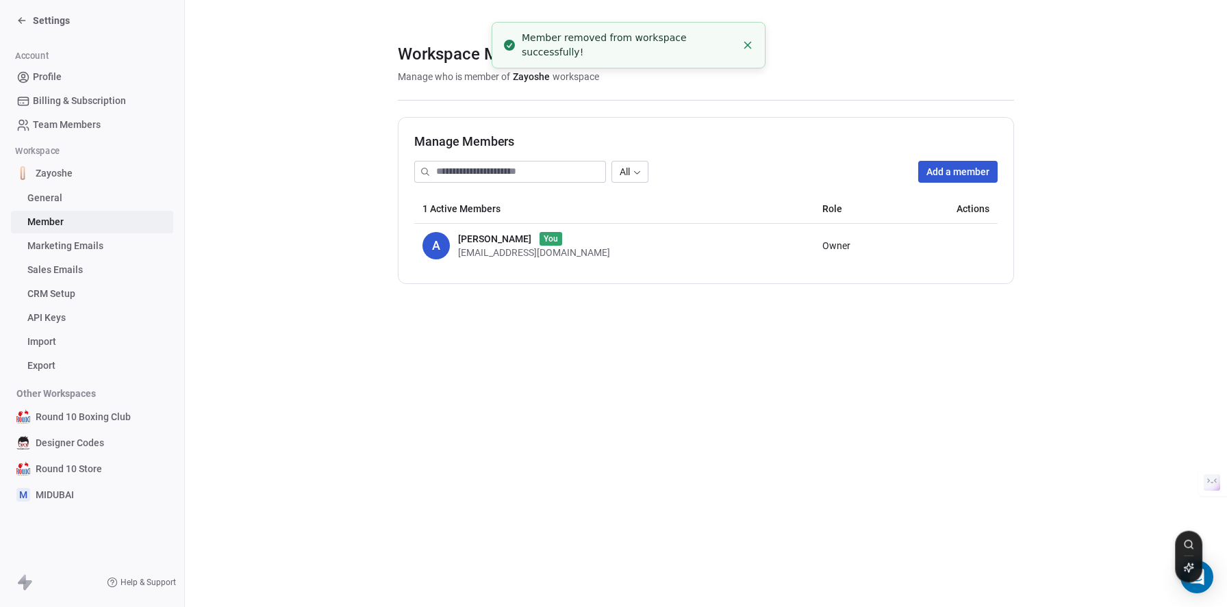
click at [951, 180] on button "Add a member" at bounding box center [957, 172] width 79 height 22
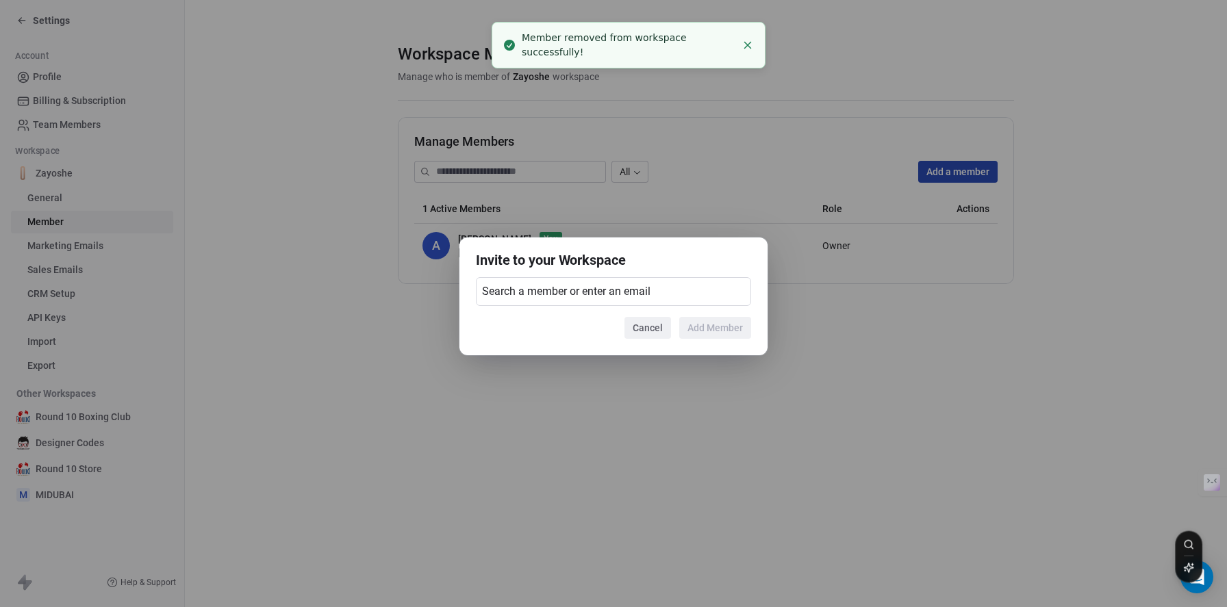
click at [593, 303] on div "Search a member or enter an email" at bounding box center [613, 291] width 275 height 29
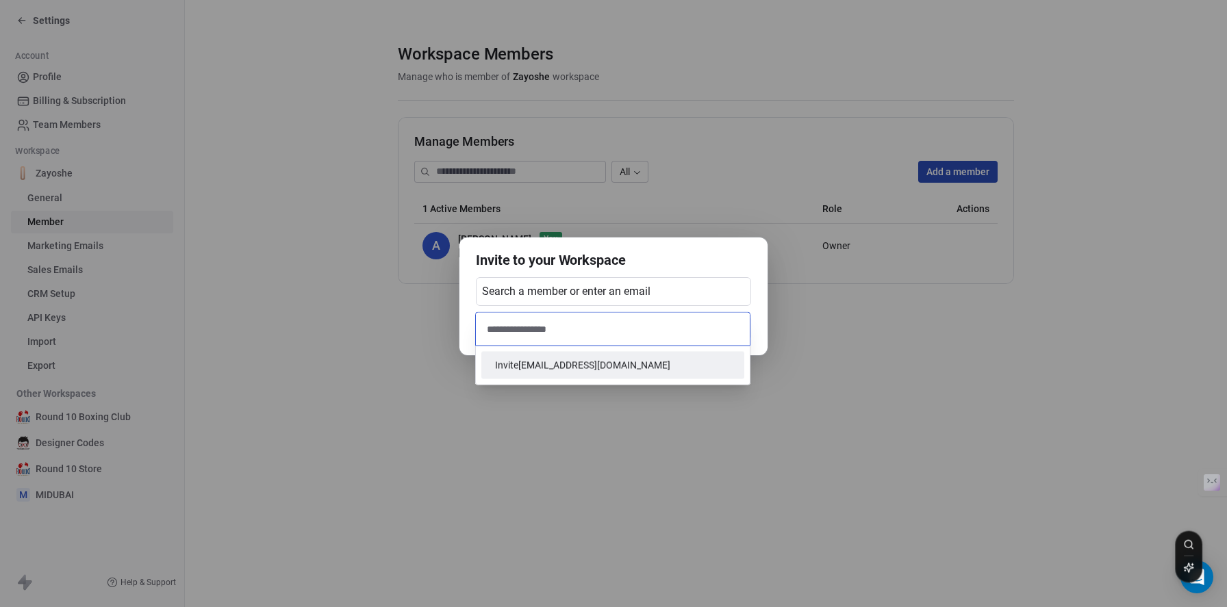
type input "**********"
click at [566, 365] on span "Invite [EMAIL_ADDRESS][DOMAIN_NAME]" at bounding box center [613, 365] width 236 height 14
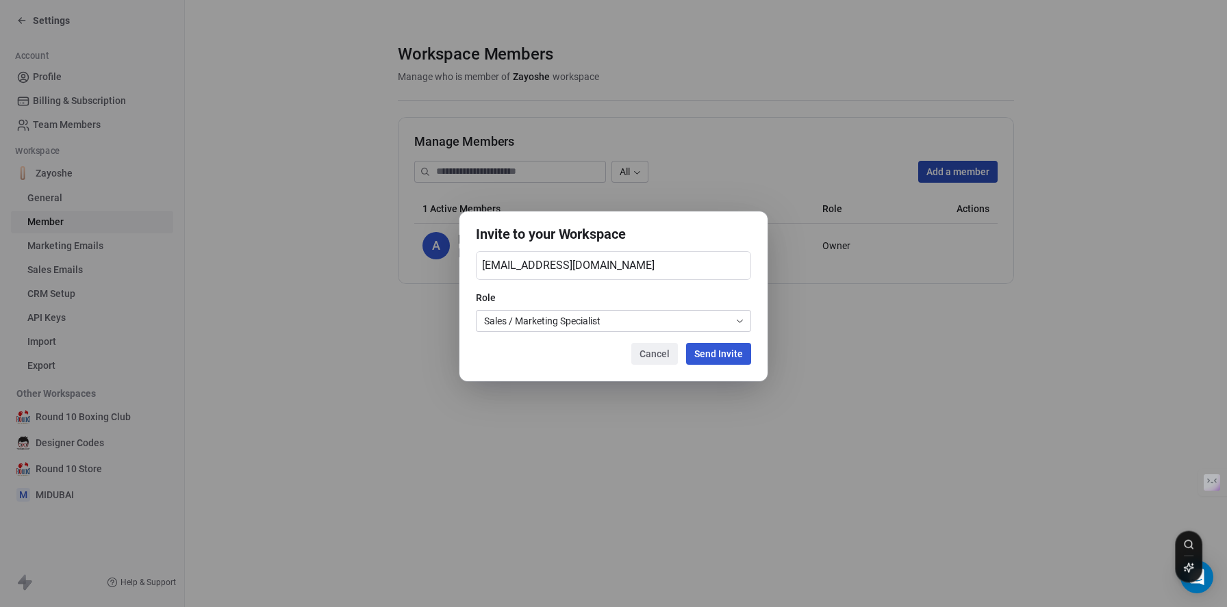
click at [627, 325] on body "Settings Account Profile Billing & Subscription Team Members Workspace Zayoshe …" at bounding box center [613, 303] width 1227 height 607
click at [713, 357] on button "Send Invite" at bounding box center [718, 354] width 65 height 22
